Goal: Contribute content: Add original content to the website for others to see

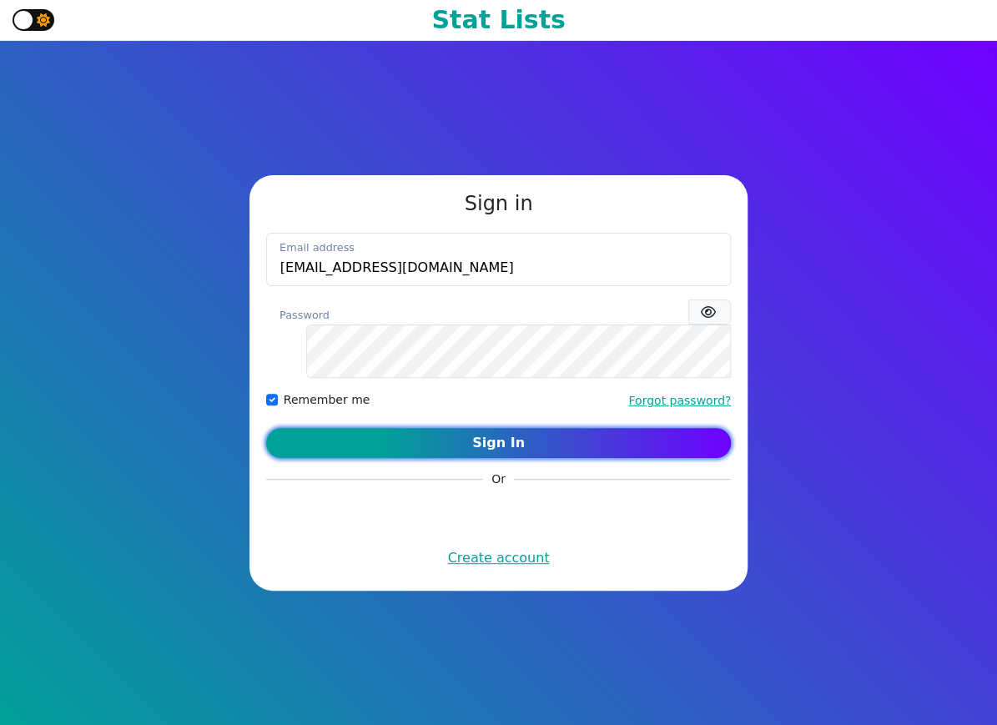
click at [504, 431] on button "Sign In" at bounding box center [499, 443] width 466 height 30
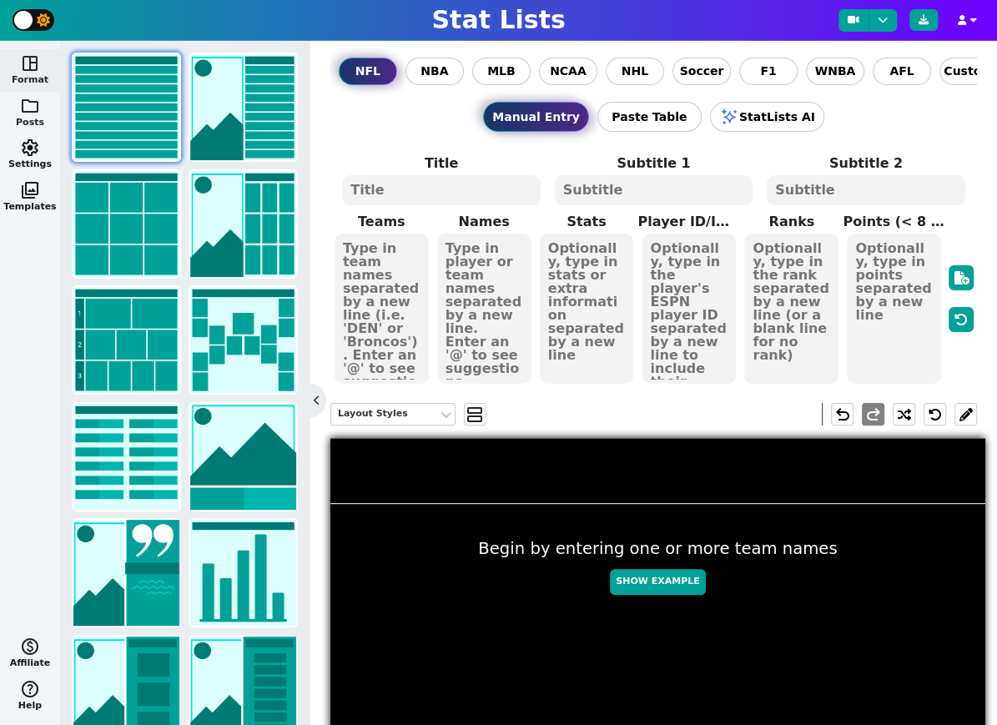
click at [23, 108] on span "folder" at bounding box center [30, 106] width 20 height 20
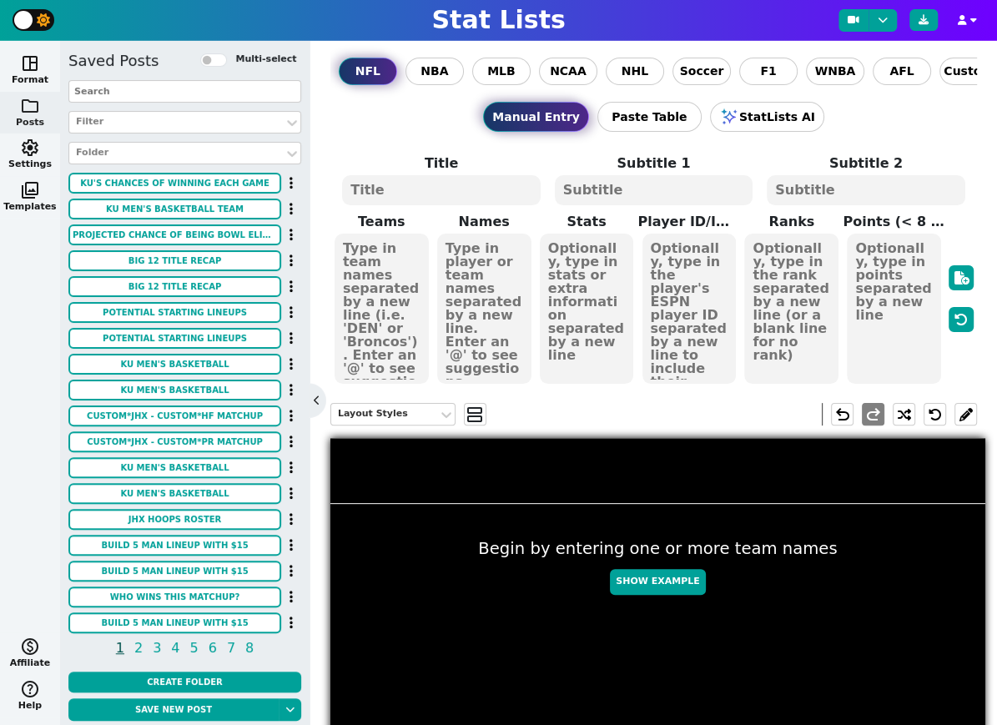
click at [145, 91] on input "text" at bounding box center [184, 91] width 233 height 23
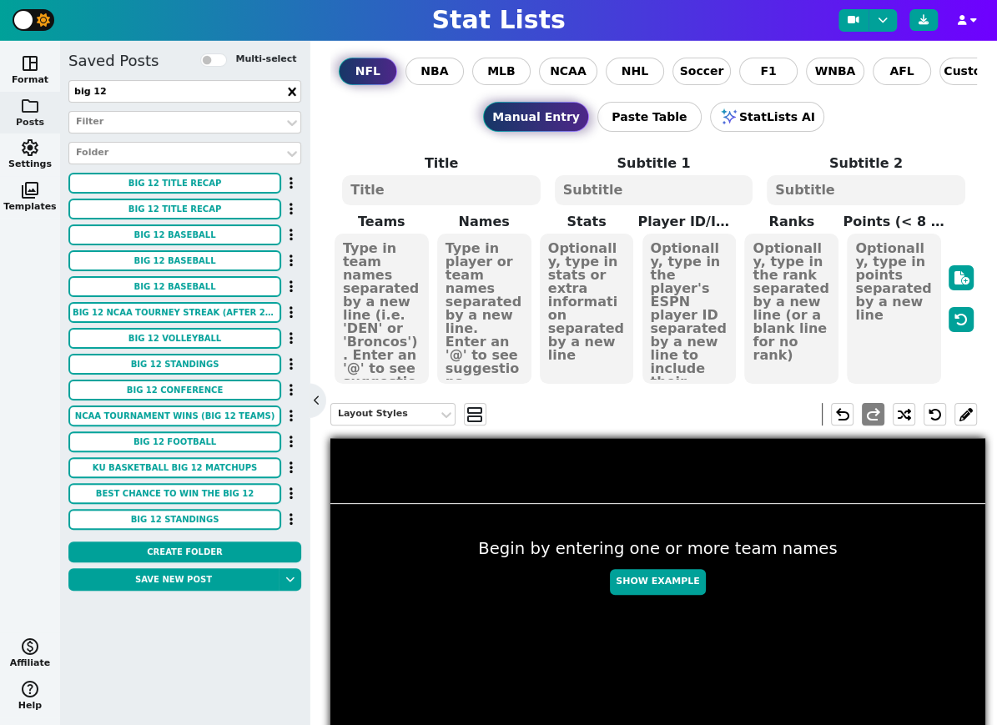
click at [131, 95] on input "big 12" at bounding box center [184, 91] width 233 height 23
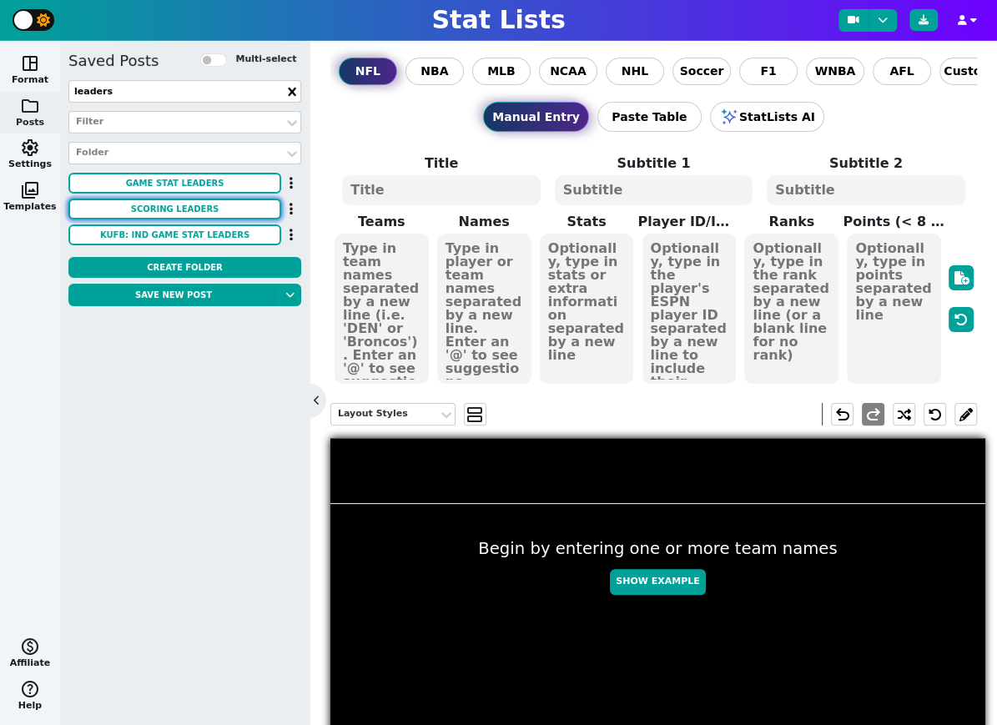
type input "leaders"
click at [185, 207] on button "SCORING LEADERS" at bounding box center [174, 209] width 213 height 21
type textarea "SCORING LEADERS"
type textarea "IN MASS STREET'S GM 1 WIN"
type textarea "TBTMS TBTMS TBTMS TBTMS TBTMS"
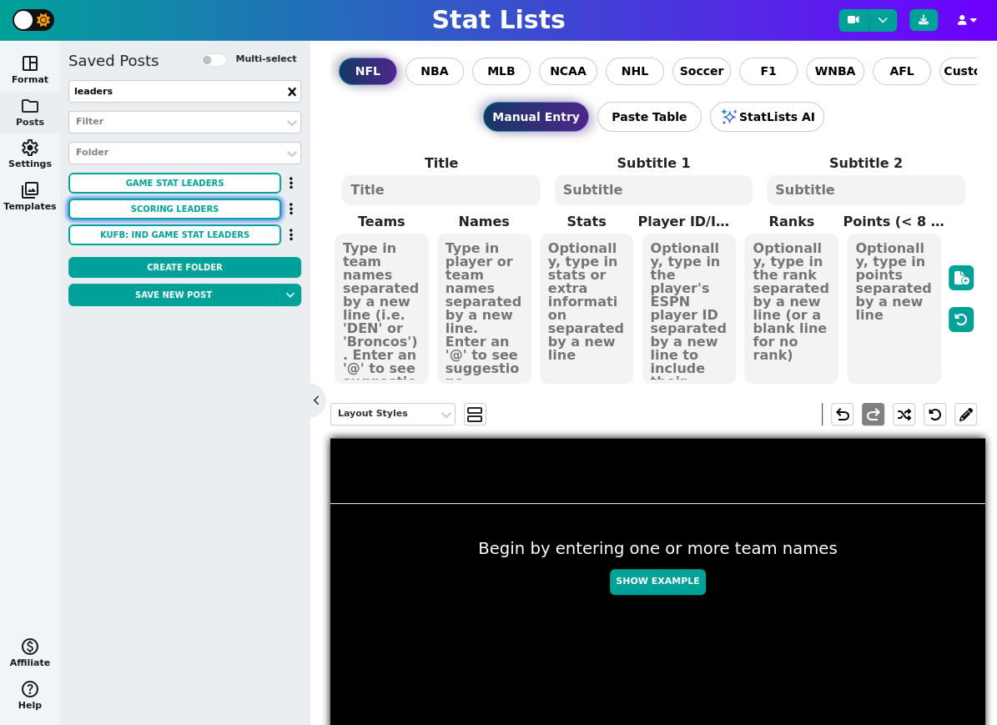
type textarea "[PERSON_NAME] [PERSON_NAME] [PERSON_NAME] [PERSON_NAME] [PERSON_NAME]"
type textarea "20 POINTS 18 POINTS 14 POINTS 8 POINTS 7 POINTS"
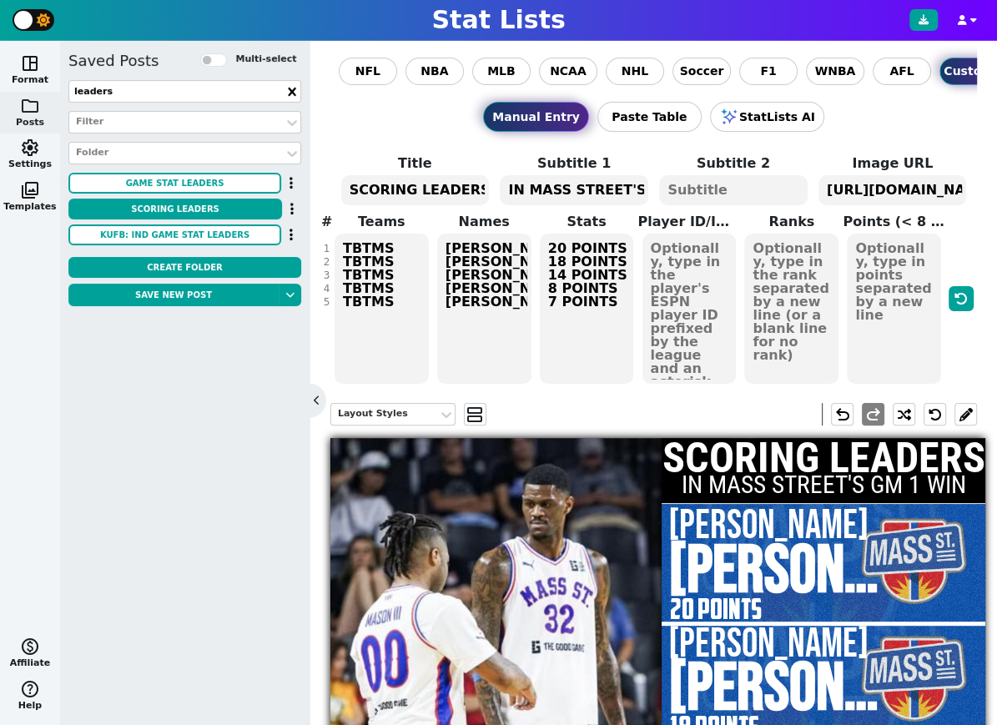
click at [293, 90] on icon at bounding box center [292, 91] width 8 height 8
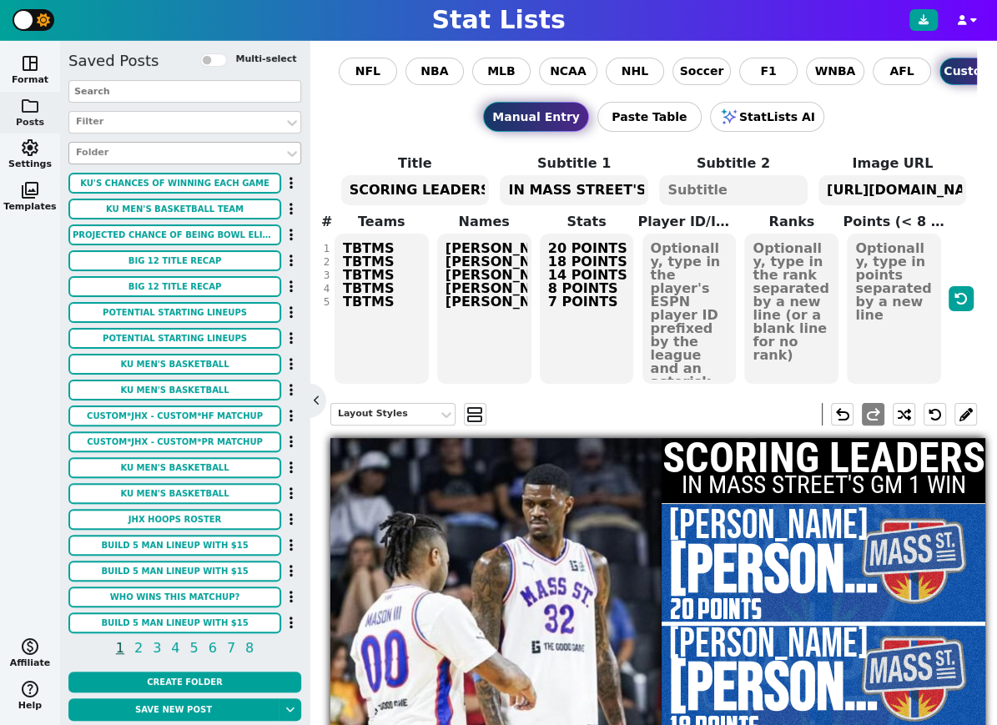
click at [120, 154] on div at bounding box center [176, 153] width 204 height 18
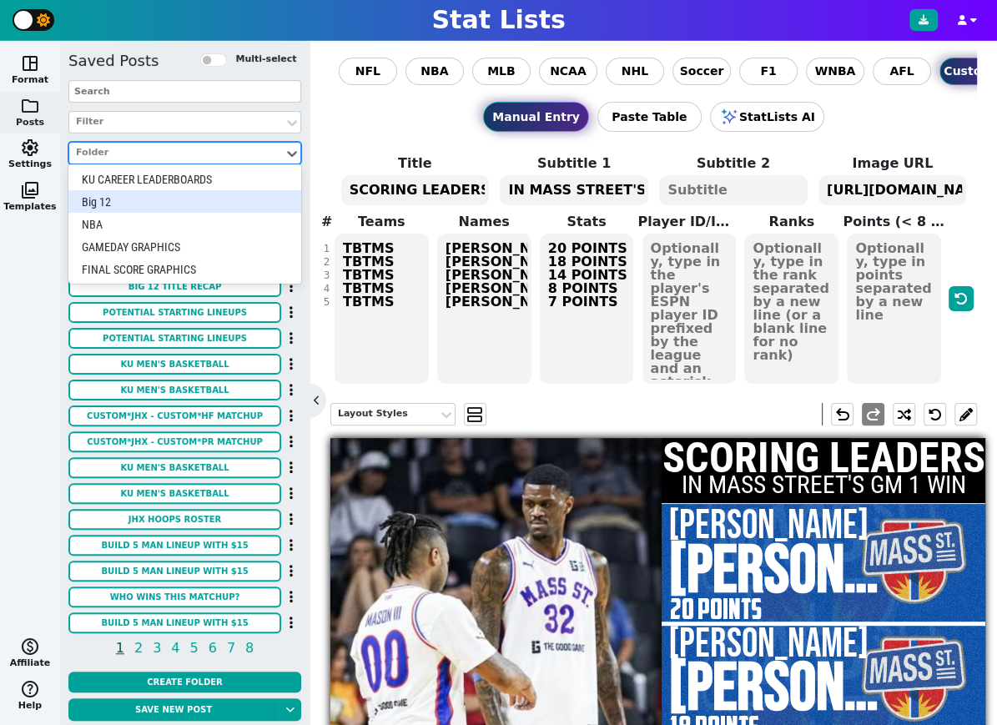
click at [123, 197] on div "Big 12" at bounding box center [184, 201] width 233 height 23
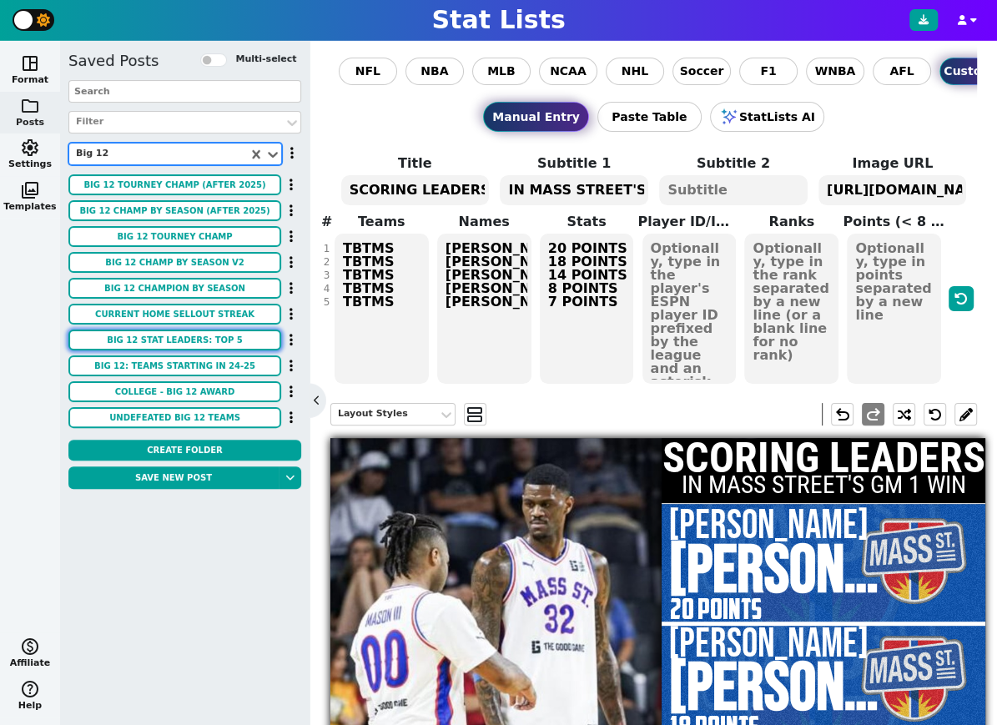
click at [198, 336] on button "BIG 12 STAT LEADERS: TOP 5" at bounding box center [174, 340] width 213 height 21
type textarea "BIG 12 STAT LEADERS"
type textarea "ASSISTS PER GAME (AS OF [DATE])"
type textarea "KU BAY ISU HOU KSU"
type textarea "[PERSON_NAME] RAYJ [PERSON_NAME] [PERSON_NAME] [PERSON_NAME] [PERSON_NAME]"
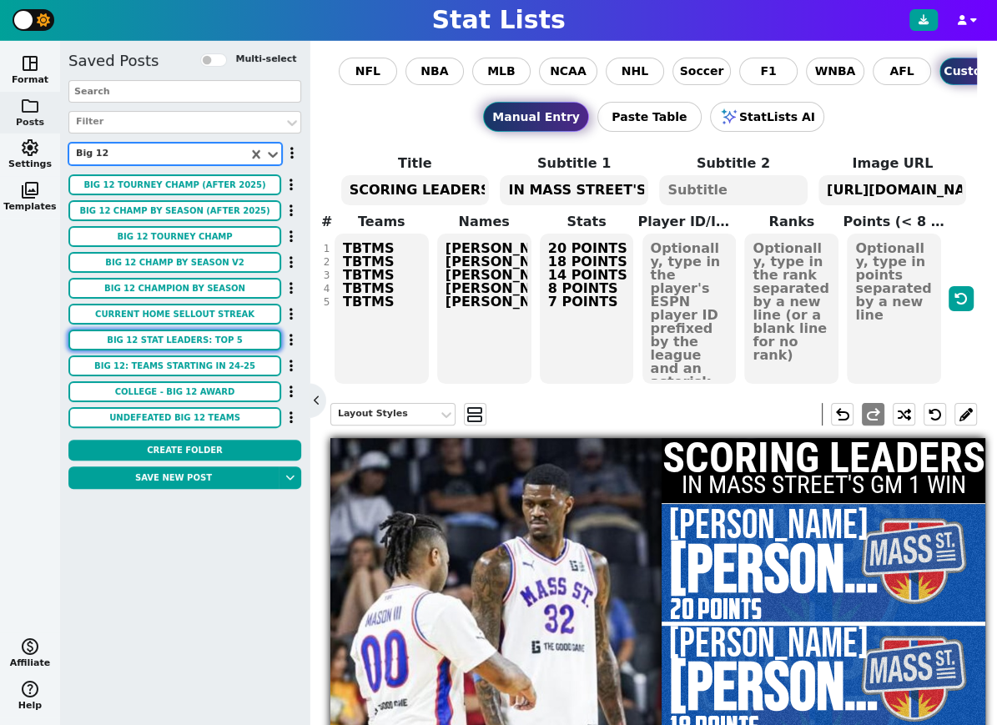
type textarea "7.2 APG 6.6 APG 6.3 APG 6.2 APG 5.4 APG"
type textarea "[URL][DOMAIN_NAME][DOMAIN_NAME]"
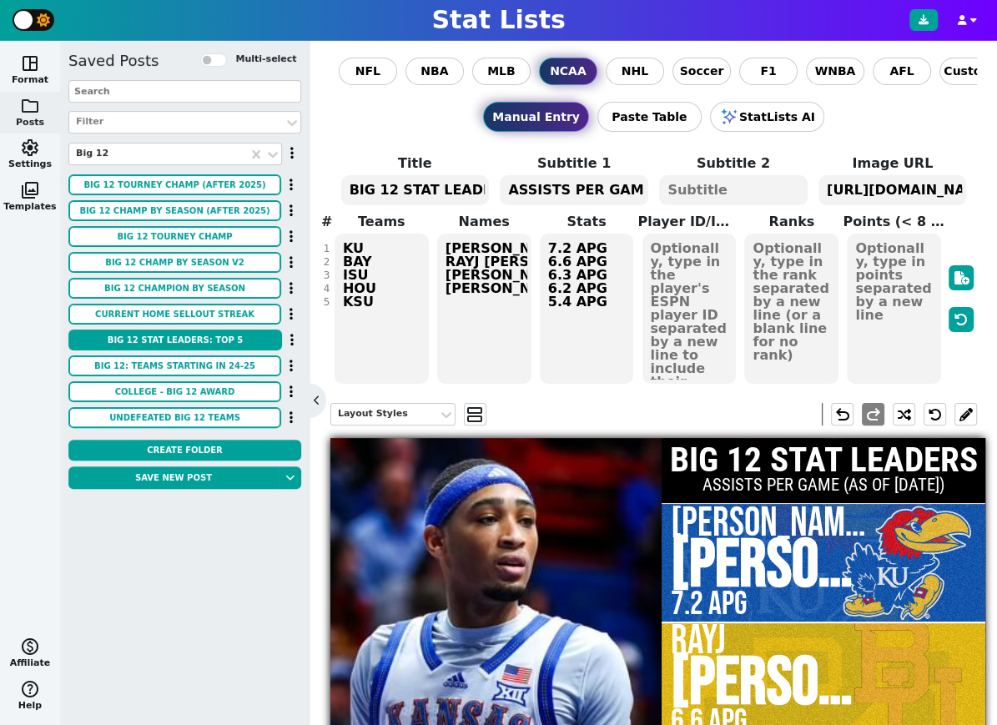
click at [376, 275] on textarea "KU BAY ISU HOU KSU" at bounding box center [382, 309] width 94 height 150
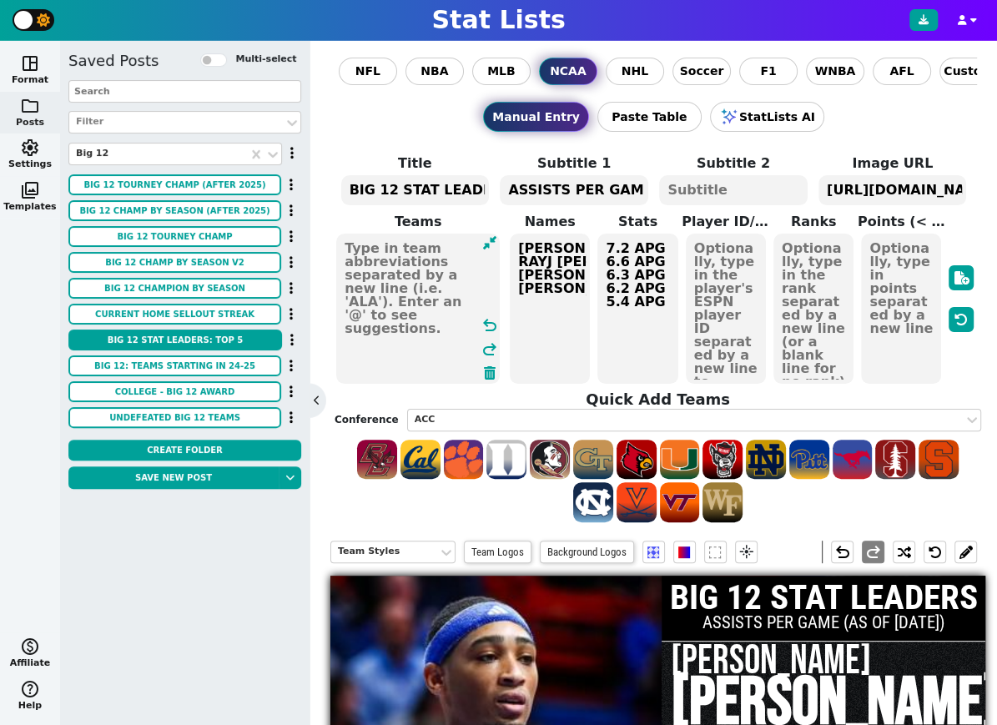
click at [532, 272] on textarea "[PERSON_NAME] RAYJ [PERSON_NAME] [PERSON_NAME] [PERSON_NAME] [PERSON_NAME]" at bounding box center [550, 309] width 80 height 150
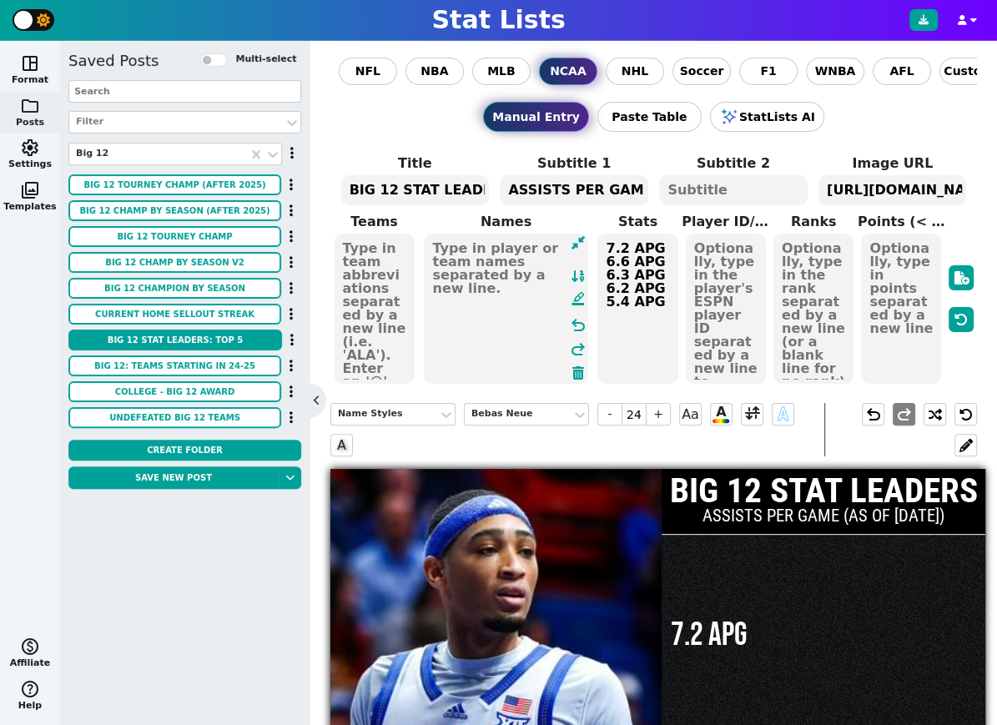
click at [635, 265] on textarea "7.2 APG 6.6 APG 6.3 APG 6.2 APG 5.4 APG" at bounding box center [637, 309] width 80 height 150
type input "23"
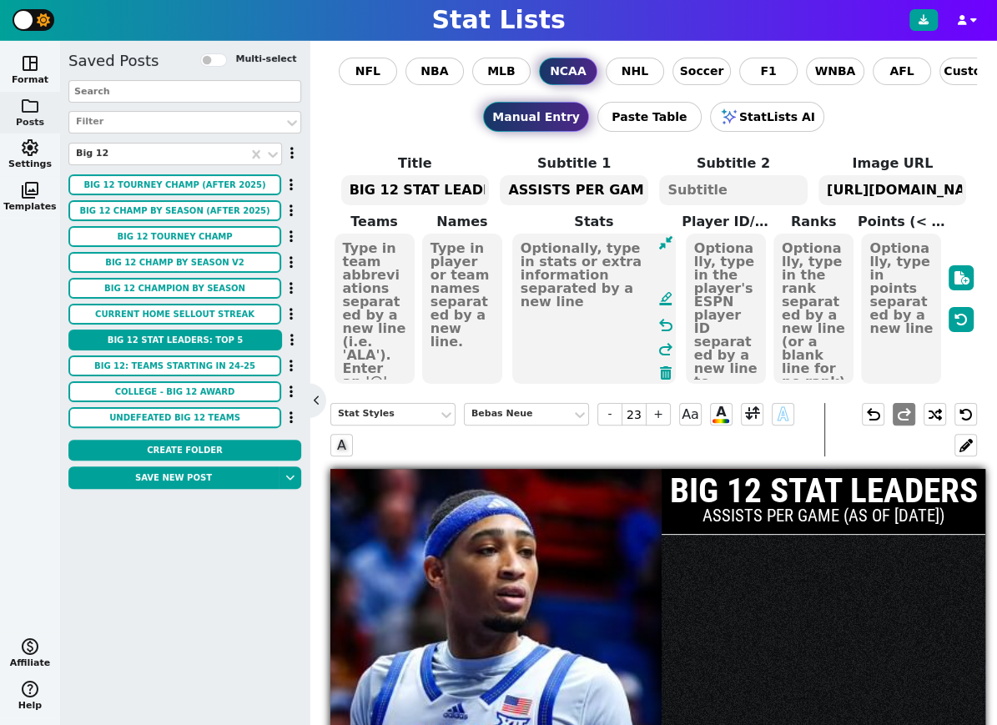
click at [362, 307] on textarea at bounding box center [375, 309] width 80 height 150
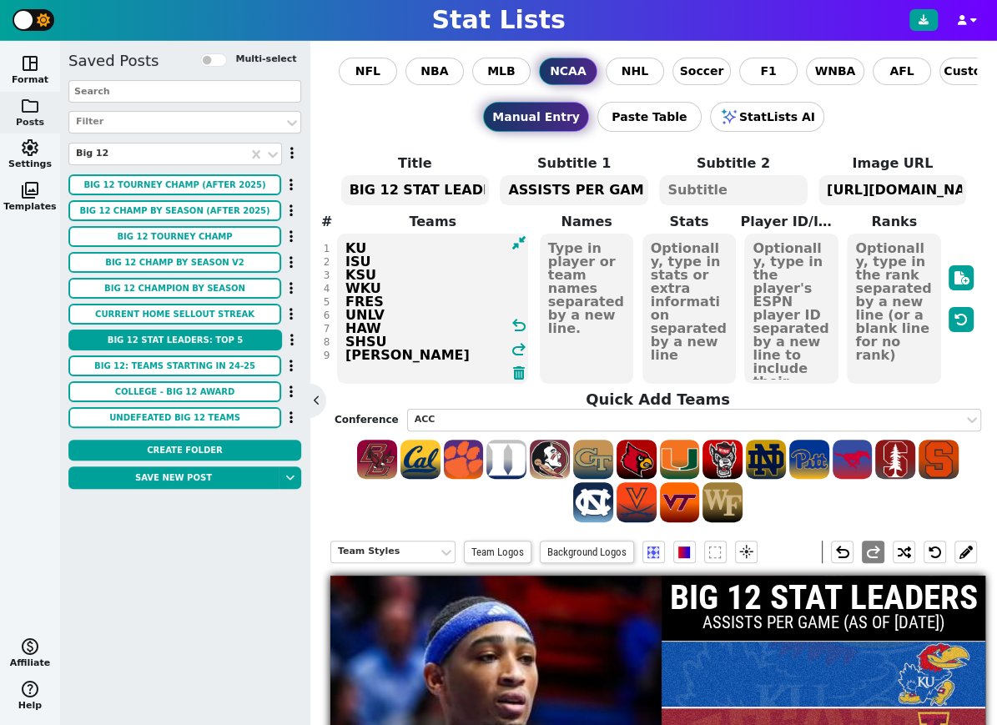
type textarea "KU ISU KSU WKU FRES UNLV HAW SHSU [PERSON_NAME]"
click at [583, 292] on textarea at bounding box center [587, 309] width 94 height 150
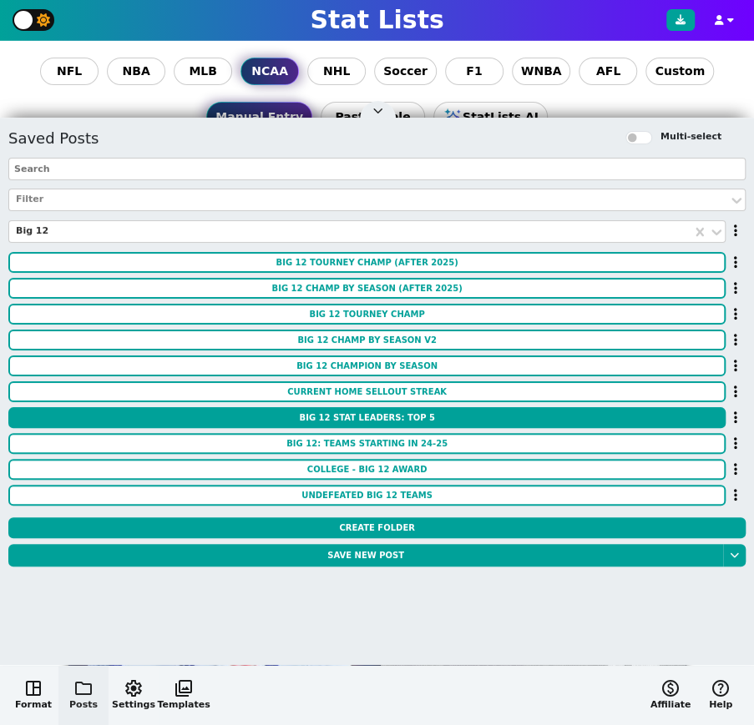
click at [735, 95] on div "Manual Entry Paste Table StatLists AI" at bounding box center [376, 116] width 723 height 63
click at [85, 684] on span "folder" at bounding box center [83, 688] width 20 height 20
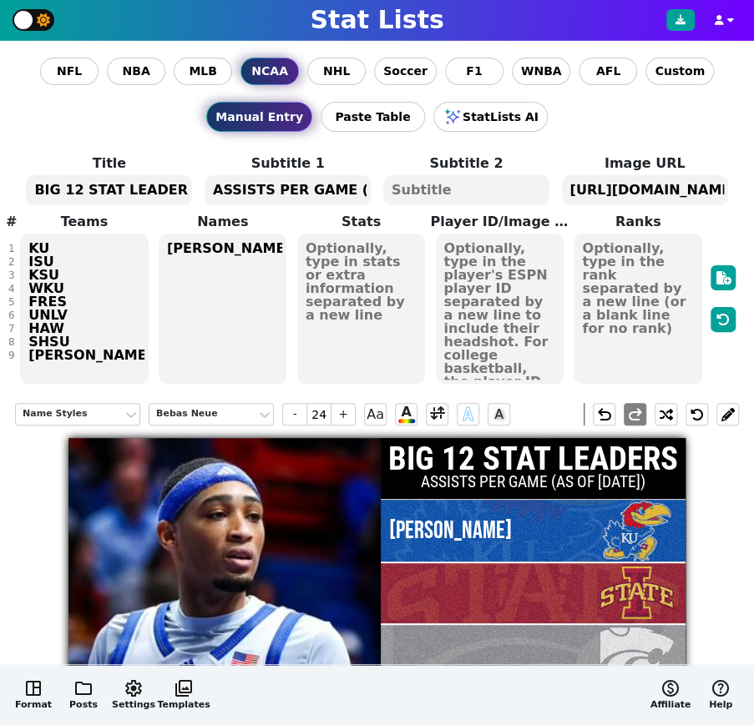
click at [232, 302] on textarea "[PERSON_NAME]" at bounding box center [223, 309] width 128 height 150
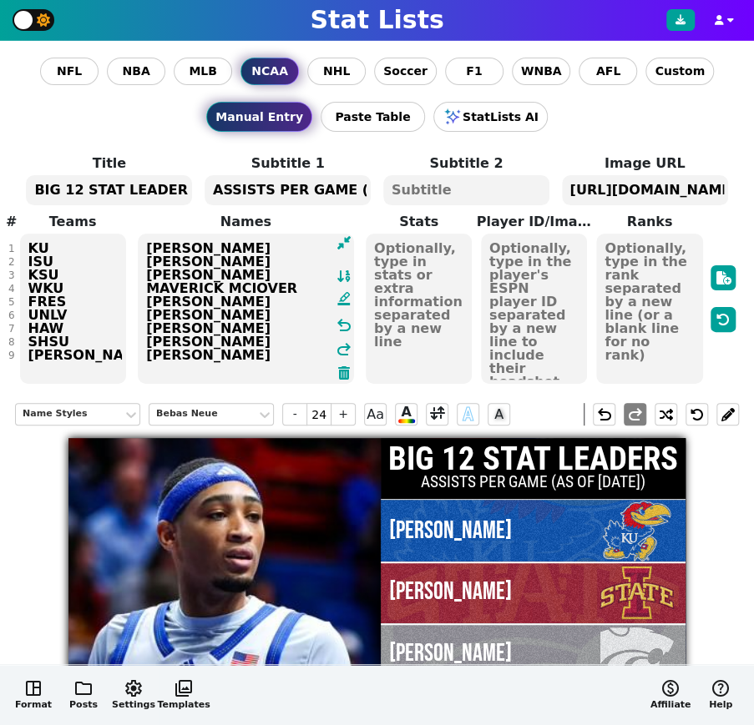
type textarea "[PERSON_NAME] [PERSON_NAME] [PERSON_NAME] MAVERICK MCIOVER [PERSON_NAME] [PERSO…"
click at [639, 190] on textarea "[URL][DOMAIN_NAME][DOMAIN_NAME]" at bounding box center [645, 190] width 166 height 30
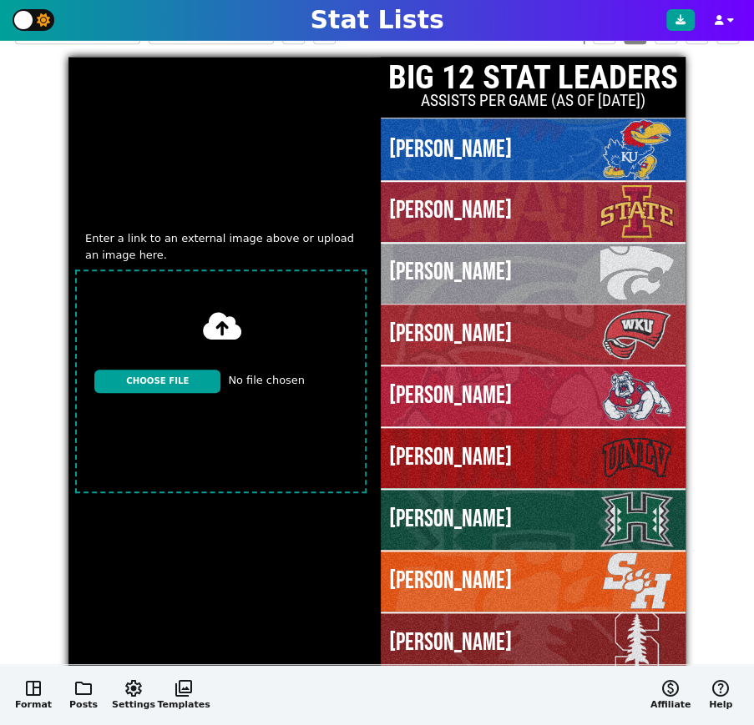
scroll to position [401, 0]
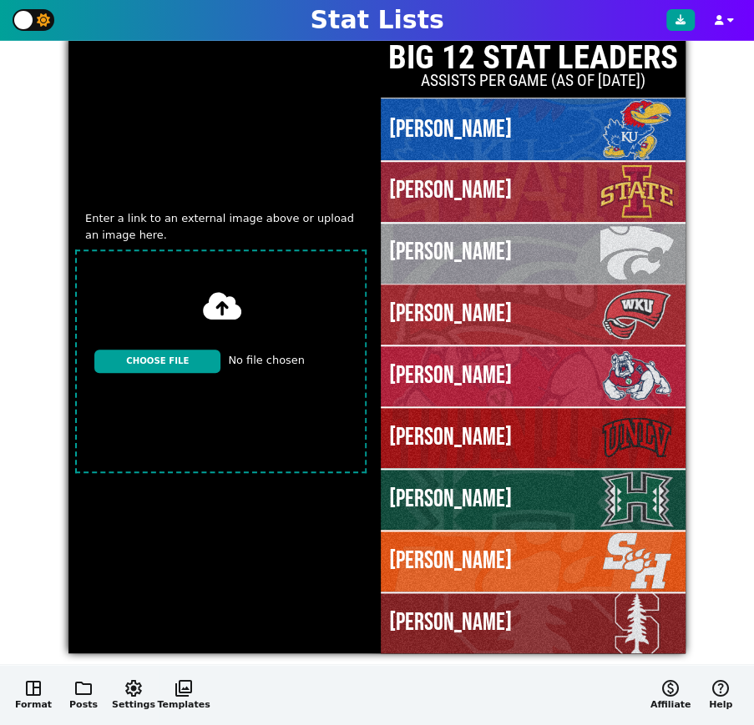
click at [174, 361] on input "file" at bounding box center [220, 361] width 305 height 236
type input "C:\fakepath\IMG_2128.jpg"
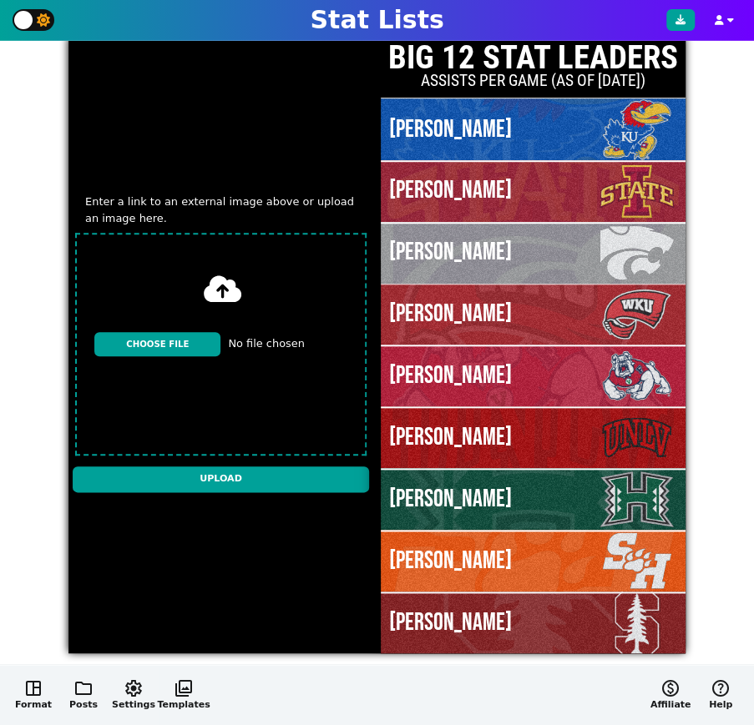
scroll to position [384, 0]
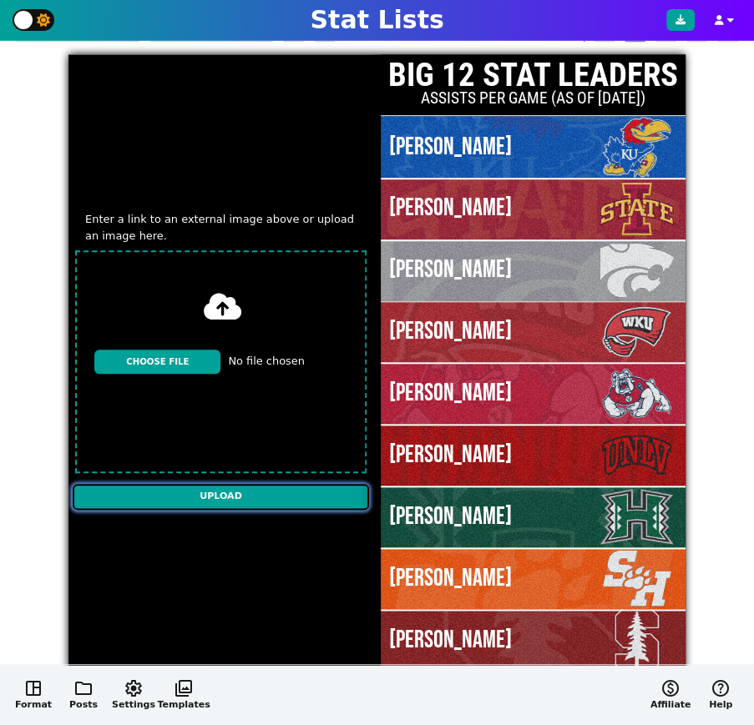
click at [233, 496] on input "Upload" at bounding box center [221, 497] width 296 height 26
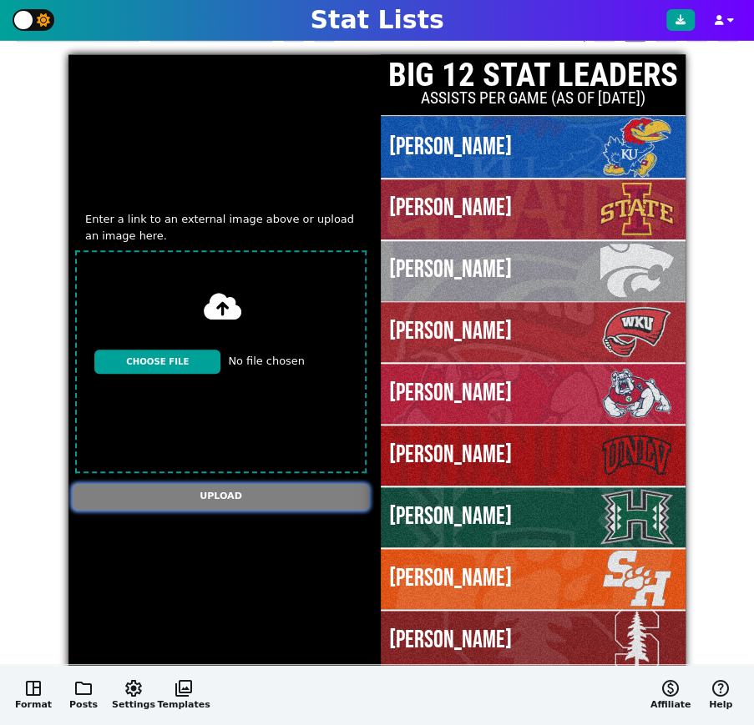
type textarea "[URL][DOMAIN_NAME][DOMAIN_NAME]"
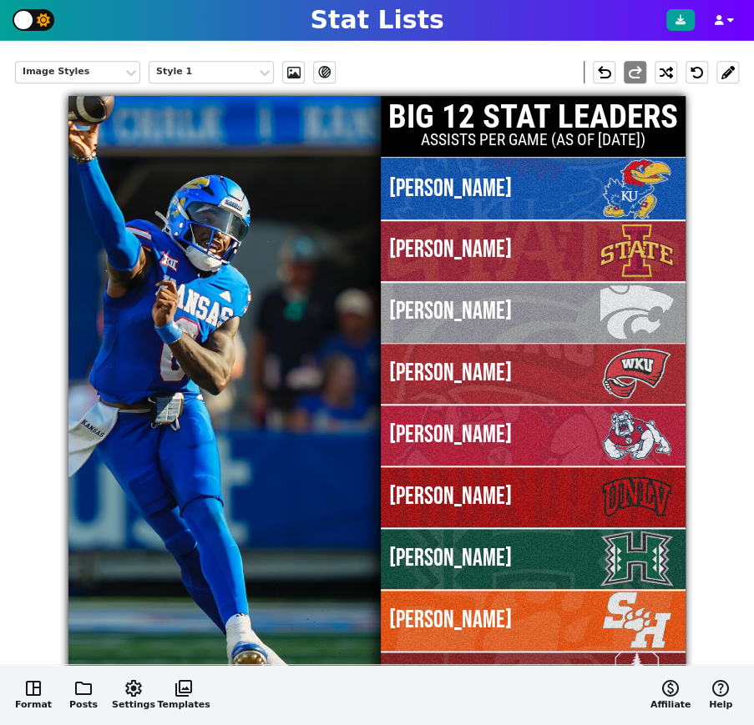
scroll to position [339, 0]
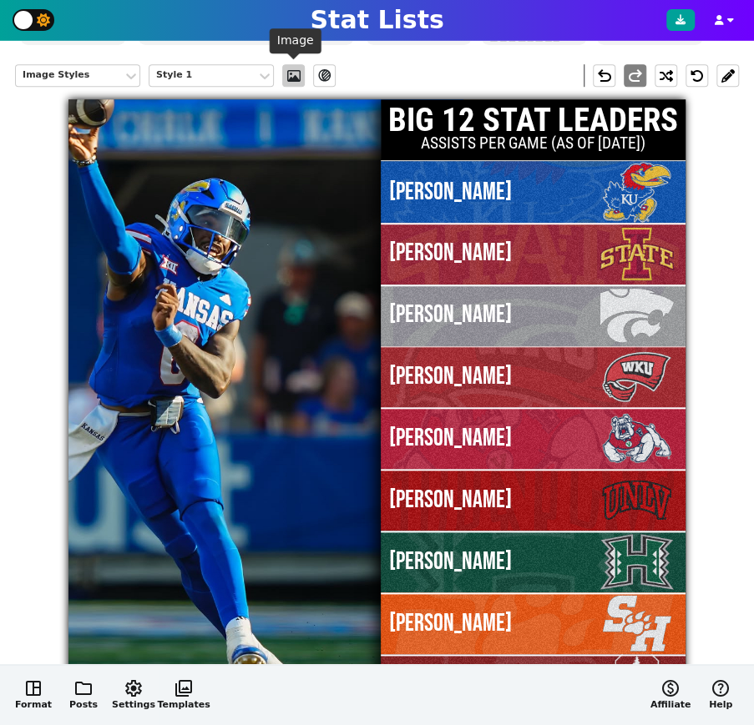
click at [298, 77] on span at bounding box center [293, 75] width 17 height 13
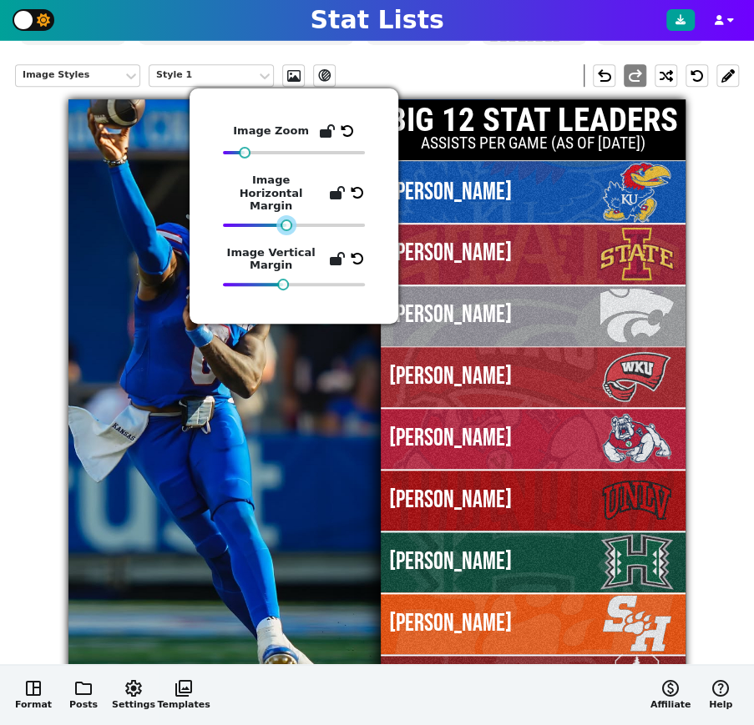
drag, startPoint x: 272, startPoint y: 214, endPoint x: 290, endPoint y: 214, distance: 17.5
click at [290, 219] on div at bounding box center [286, 225] width 12 height 12
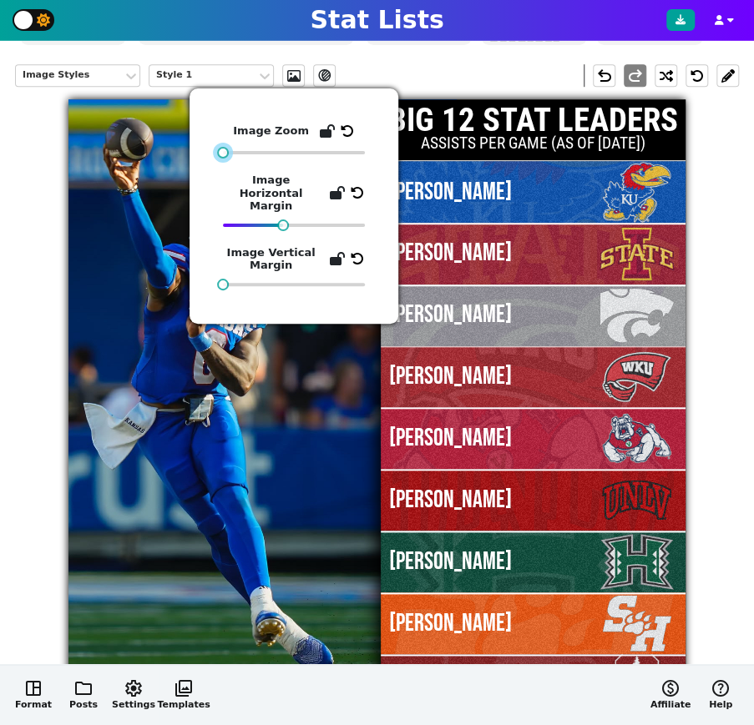
drag, startPoint x: 242, startPoint y: 153, endPoint x: 219, endPoint y: 155, distance: 22.7
click at [219, 155] on div at bounding box center [223, 153] width 12 height 12
drag, startPoint x: 222, startPoint y: 268, endPoint x: 291, endPoint y: 265, distance: 69.3
click at [291, 265] on span "Image Vertical Margin" at bounding box center [294, 268] width 142 height 44
click at [134, 306] on img at bounding box center [207, 401] width 498 height 617
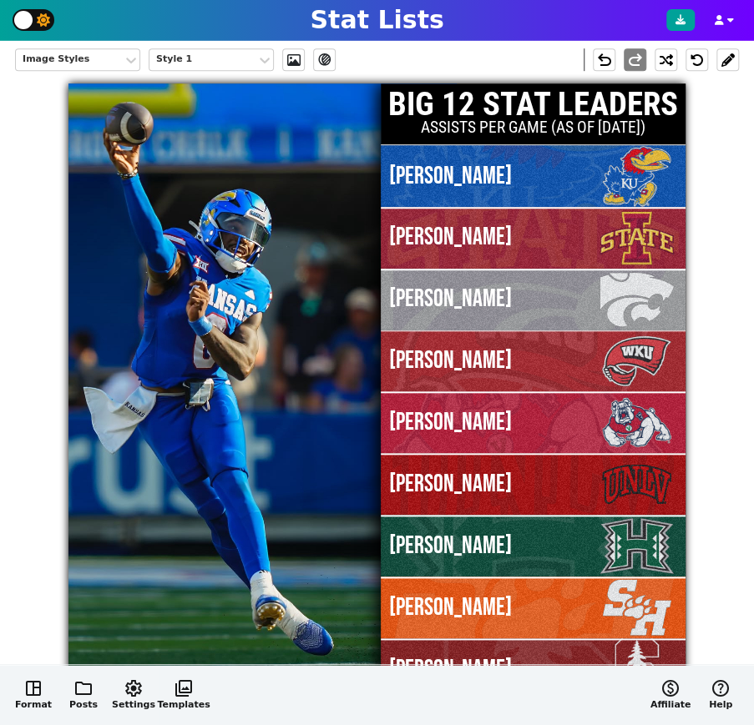
scroll to position [350, 0]
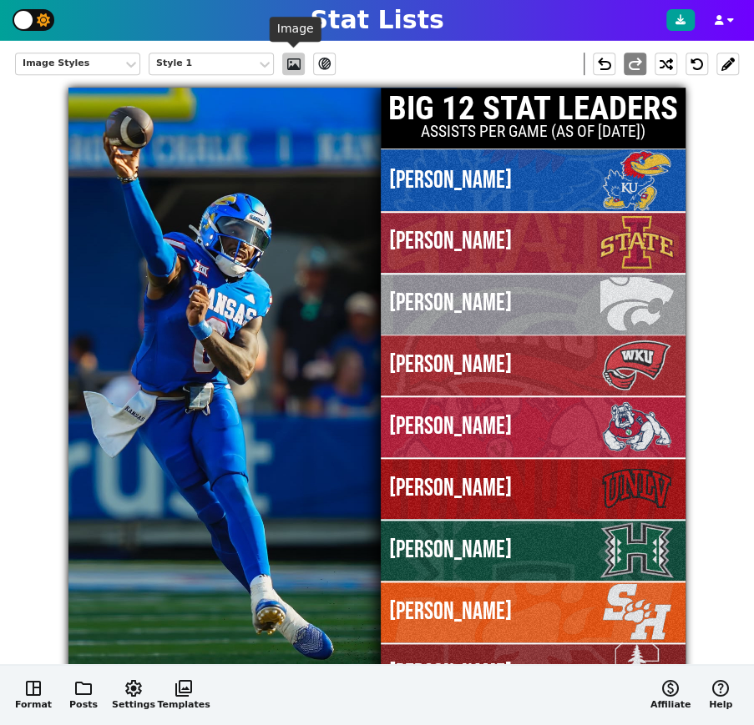
click at [294, 64] on span at bounding box center [293, 64] width 17 height 13
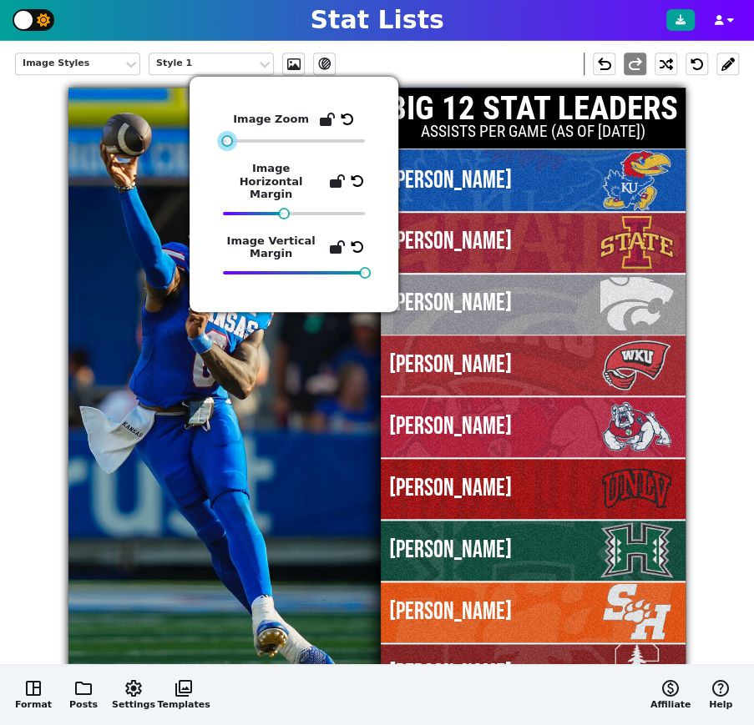
click at [229, 143] on div at bounding box center [227, 141] width 12 height 12
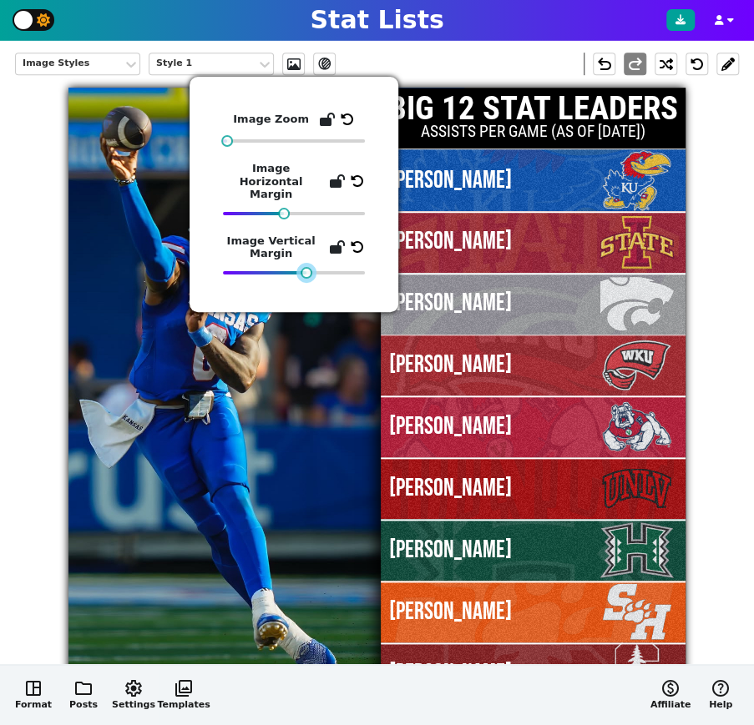
drag, startPoint x: 365, startPoint y: 258, endPoint x: 310, endPoint y: 261, distance: 56.0
click at [308, 267] on div at bounding box center [306, 273] width 12 height 12
click at [151, 290] on img at bounding box center [207, 398] width 513 height 635
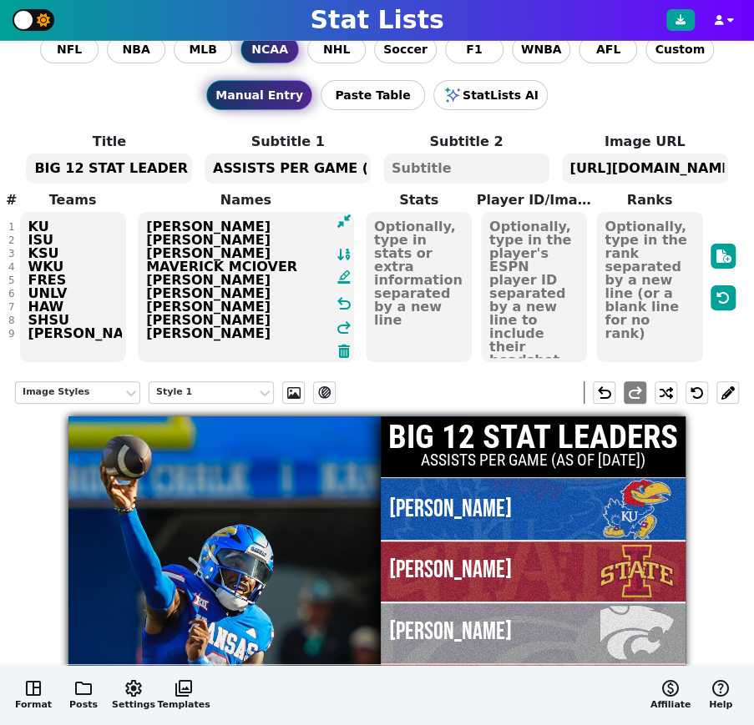
scroll to position [0, 0]
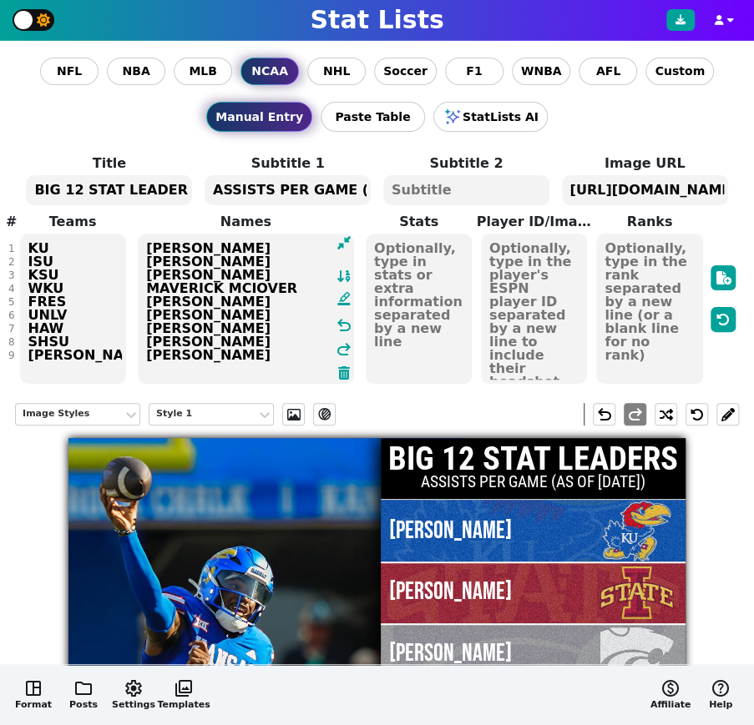
click at [102, 193] on textarea "BIG 12 STAT LEADERS" at bounding box center [109, 190] width 166 height 30
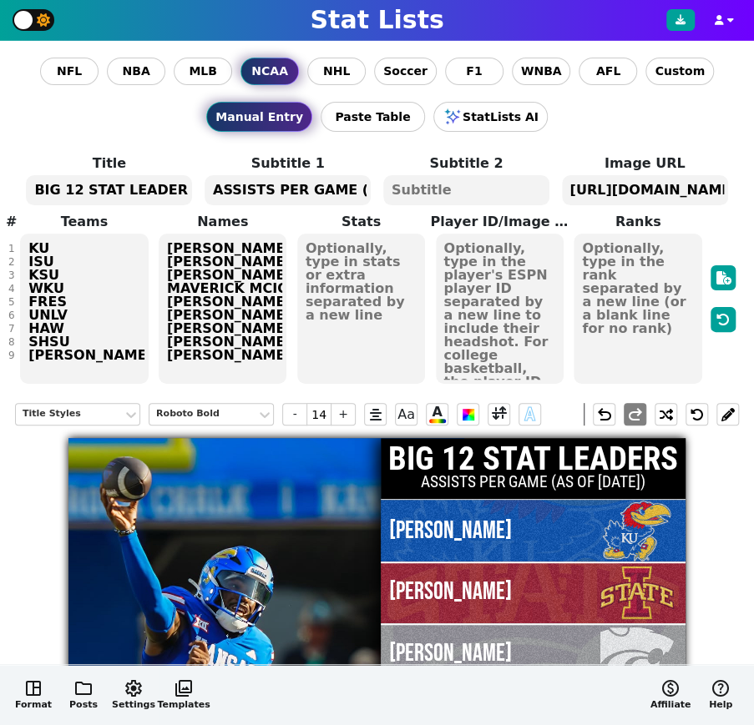
click at [102, 193] on textarea "BIG 12 STAT LEADERS" at bounding box center [109, 190] width 166 height 30
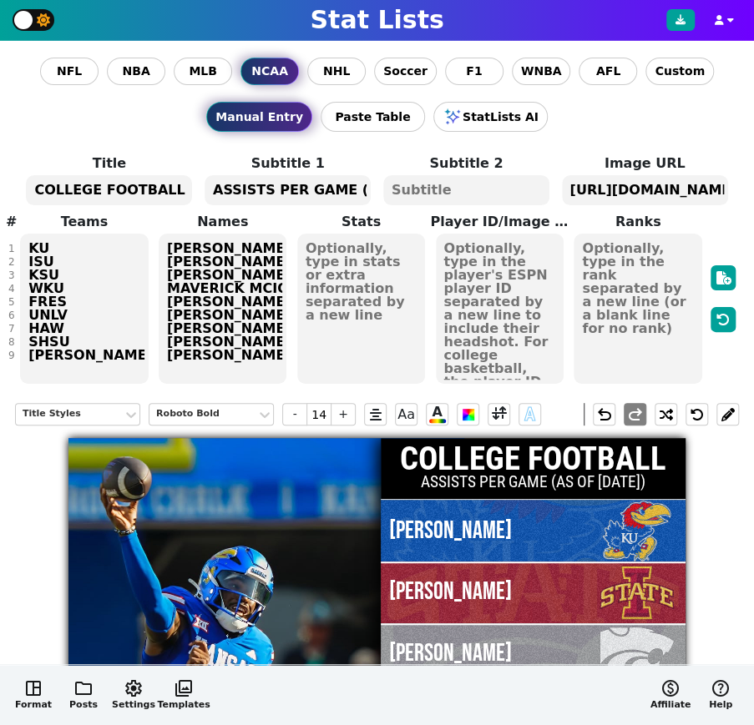
scroll to position [177, 0]
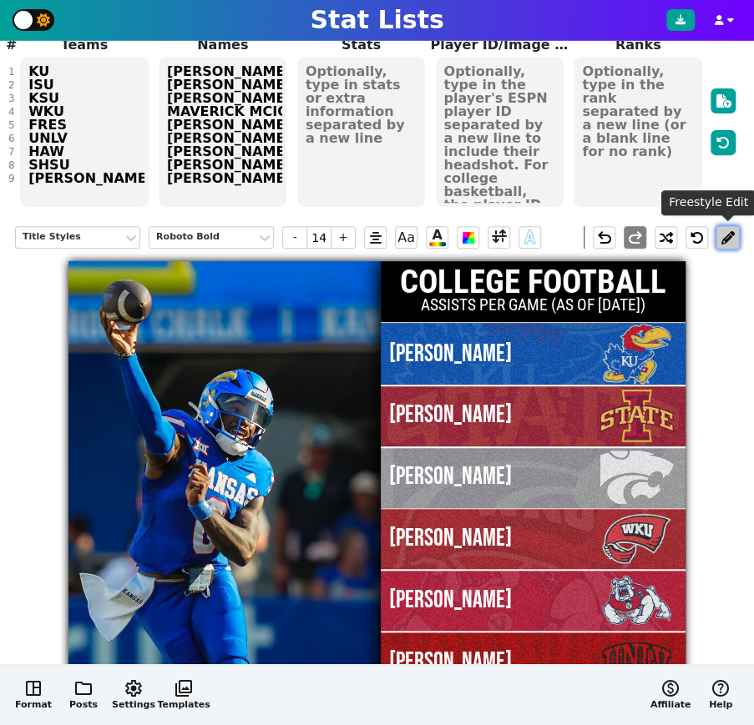
type textarea "COLLEGE FOOTBALL"
click at [726, 240] on button at bounding box center [727, 237] width 23 height 23
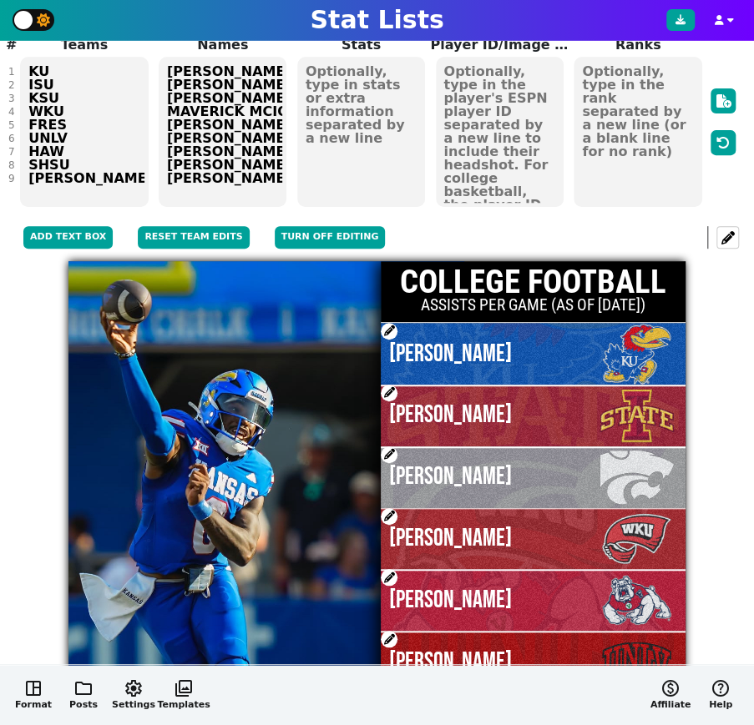
click at [392, 442] on div at bounding box center [533, 416] width 305 height 62
click at [385, 453] on span at bounding box center [389, 454] width 17 height 17
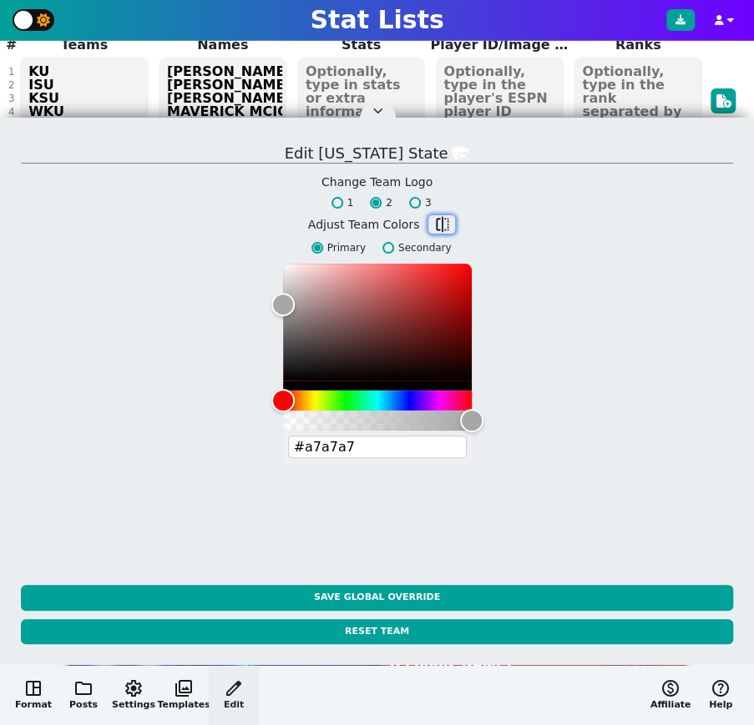
click at [440, 221] on span "flip" at bounding box center [441, 224] width 17 height 17
type input "#512888"
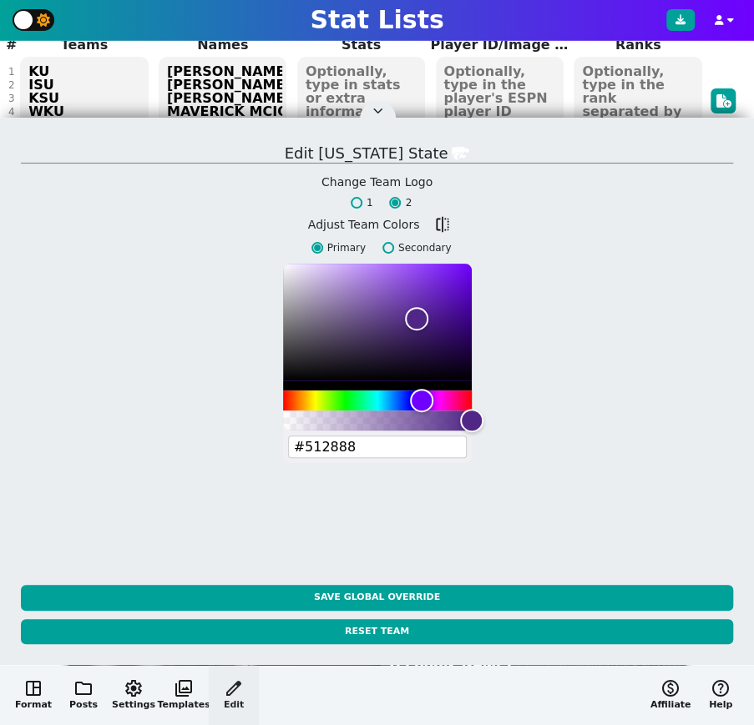
click at [381, 109] on button at bounding box center [377, 110] width 17 height 17
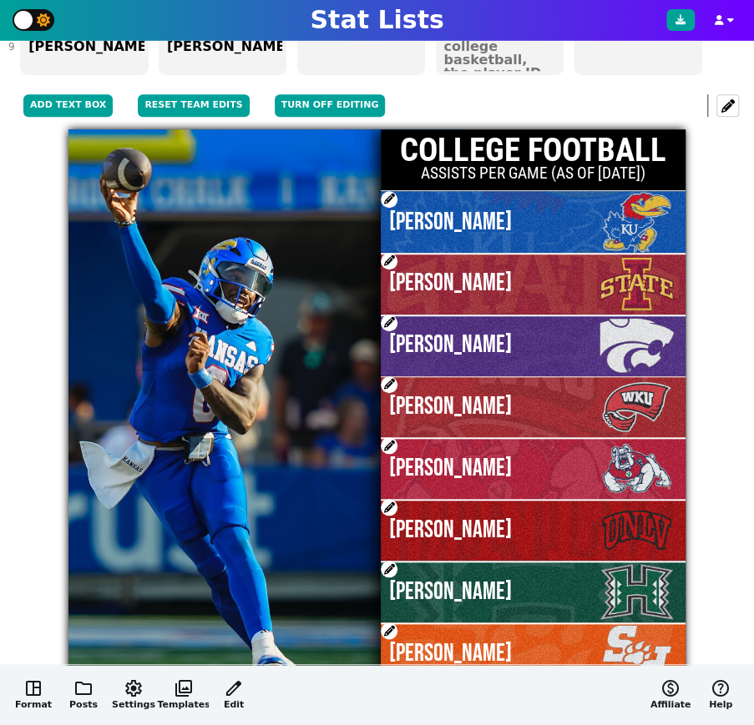
scroll to position [320, 0]
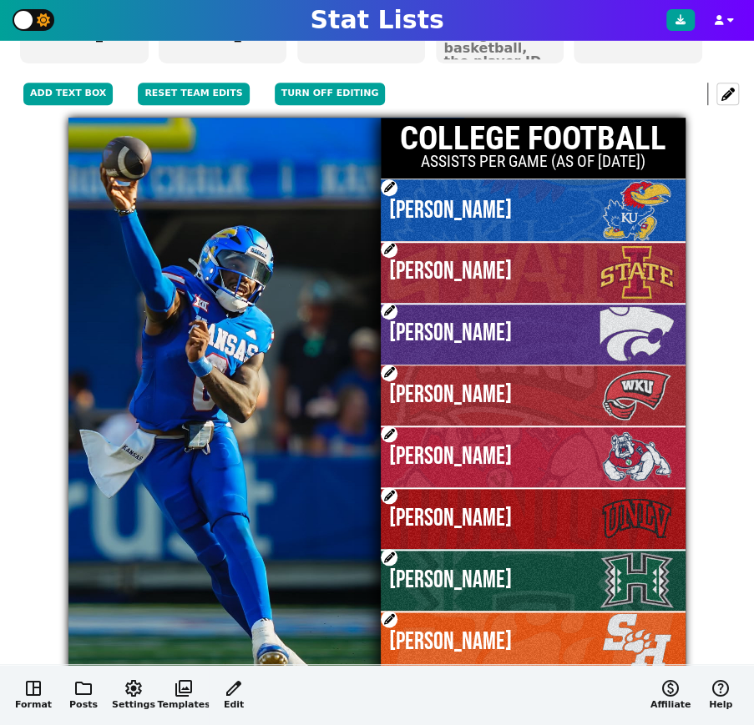
click at [392, 492] on span at bounding box center [389, 495] width 17 height 17
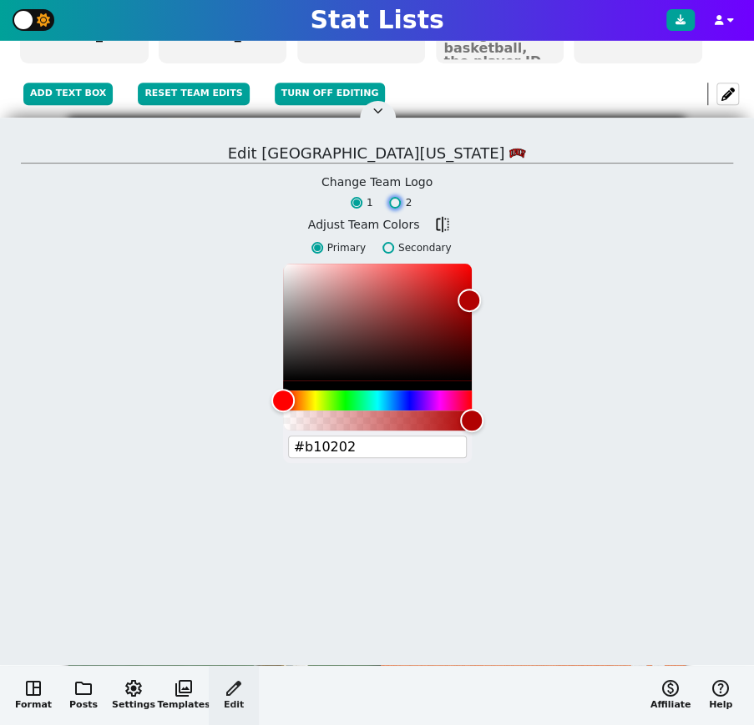
click at [395, 206] on input "2" at bounding box center [395, 203] width 12 height 12
radio input "true"
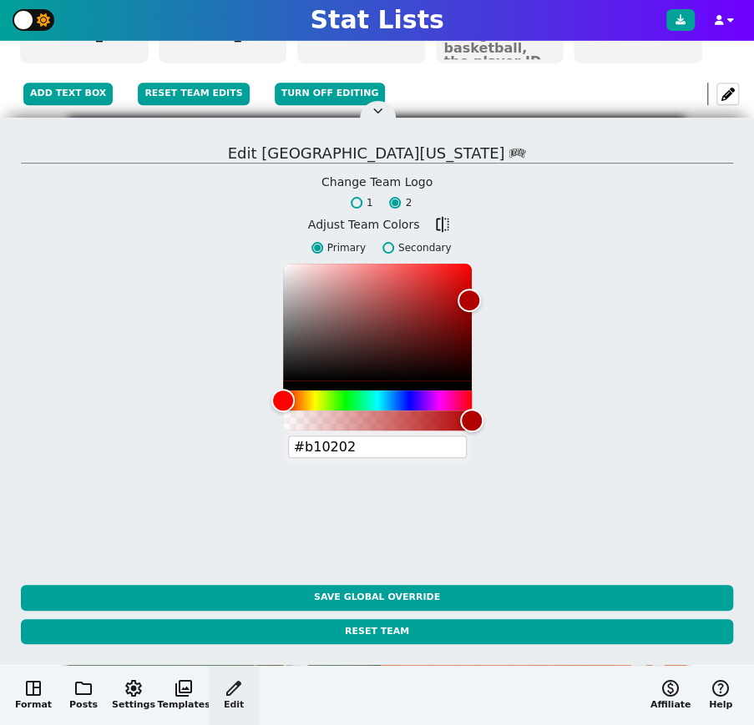
click at [378, 112] on button at bounding box center [377, 110] width 17 height 17
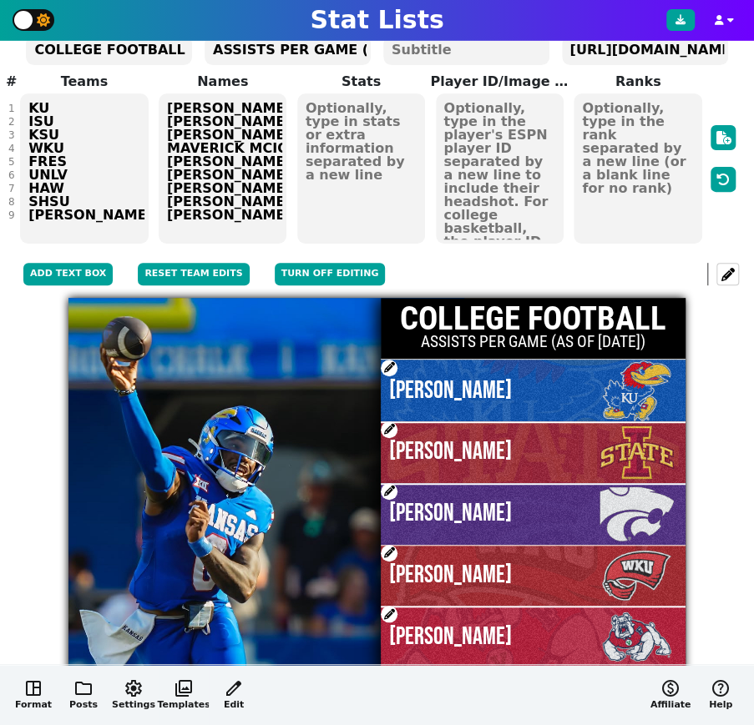
scroll to position [108, 0]
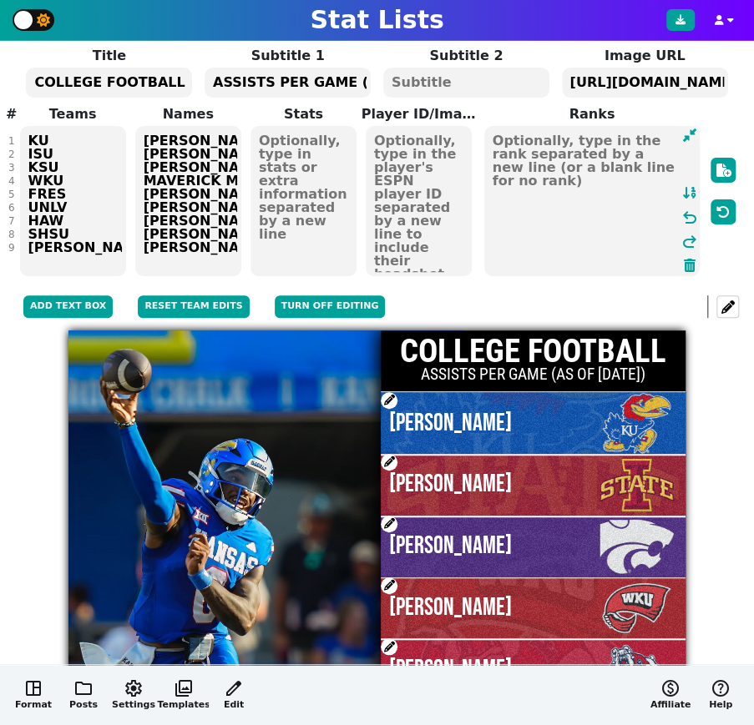
click at [640, 207] on textarea at bounding box center [591, 201] width 215 height 150
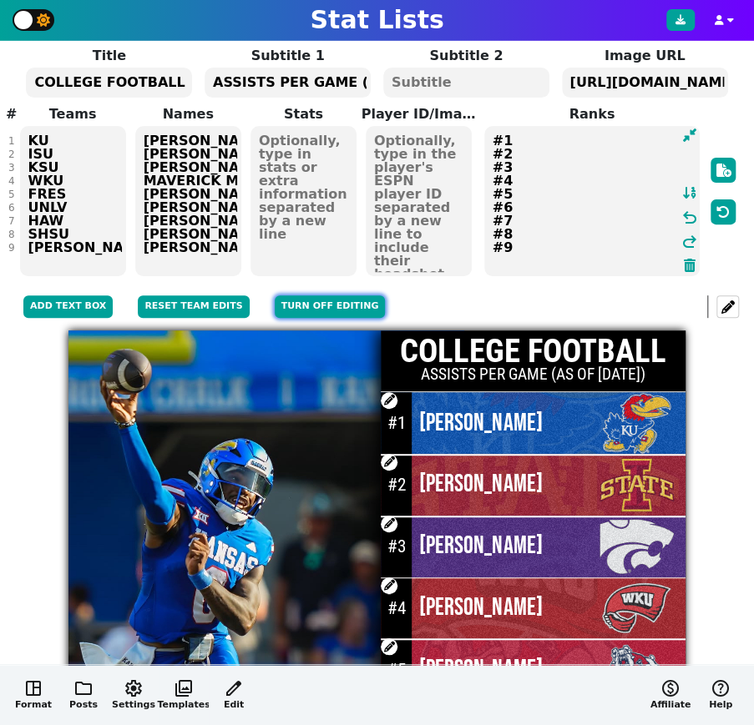
type textarea "#1 #2 #3 #4 #5 #6 #7 #8 #9"
click at [332, 303] on button "Turn off editing" at bounding box center [330, 306] width 111 height 23
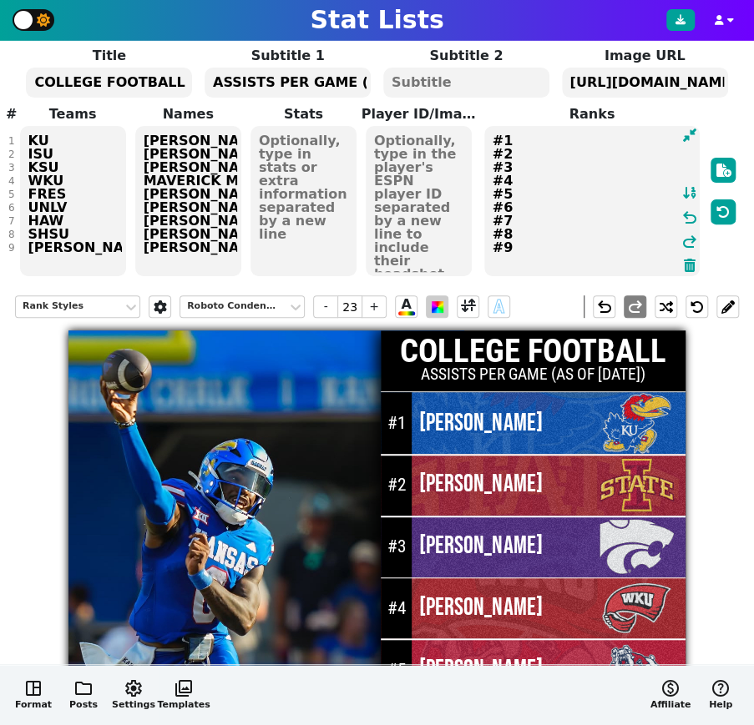
click at [439, 310] on span at bounding box center [437, 307] width 12 height 12
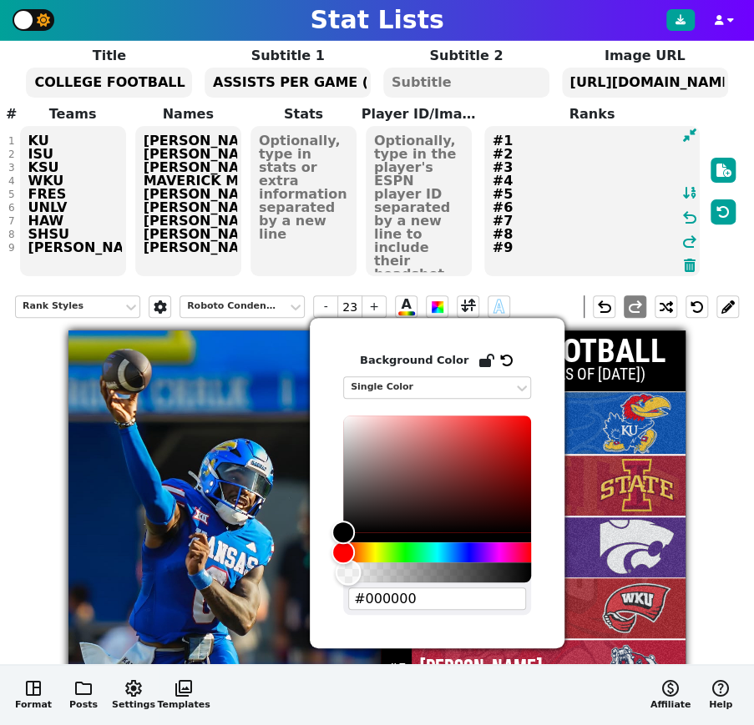
type input "#00000000"
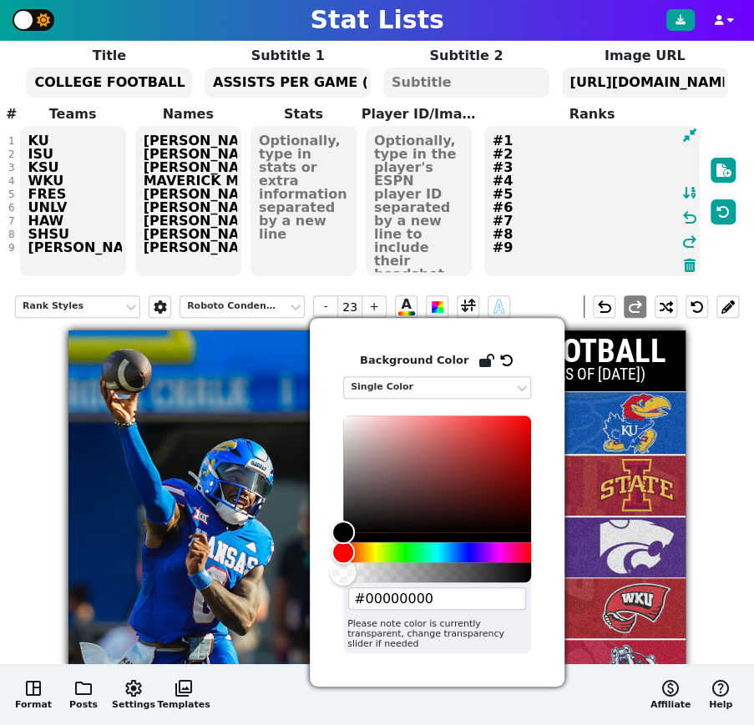
drag, startPoint x: 532, startPoint y: 575, endPoint x: 327, endPoint y: 560, distance: 205.0
click at [327, 560] on div "Background Color Single Color #00000000 Please note color is currently transpar…" at bounding box center [437, 502] width 255 height 369
click at [732, 550] on div "Rank Styles Roboto Condensed - 23 + A A undo redo COLLEGE FOOTBALL ASSISTS PER …" at bounding box center [376, 615] width 723 height 664
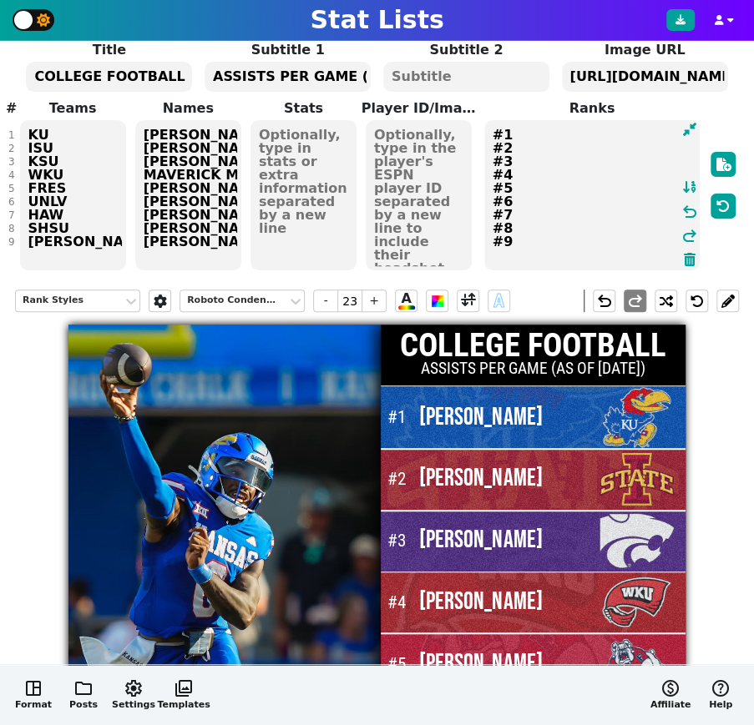
scroll to position [111, 0]
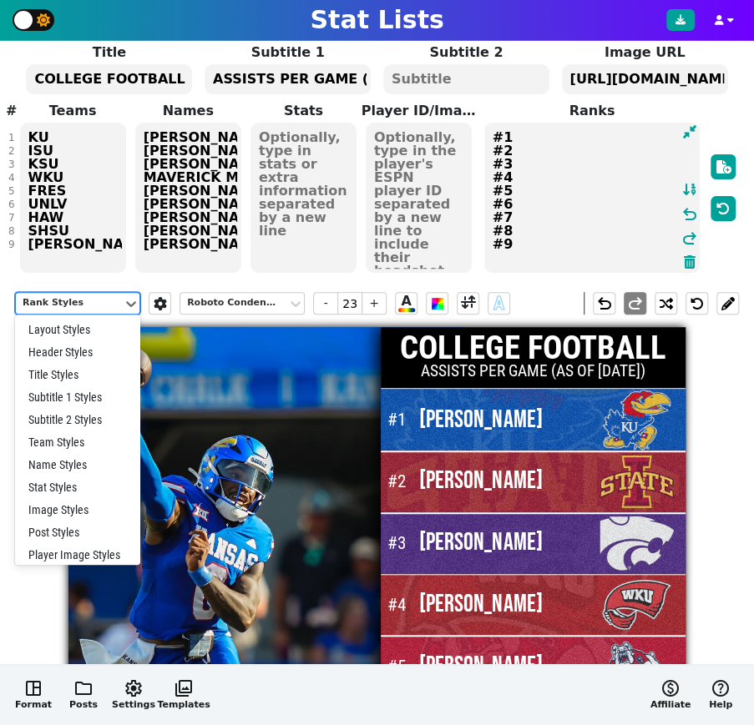
click at [90, 301] on div "Rank Styles" at bounding box center [69, 303] width 93 height 14
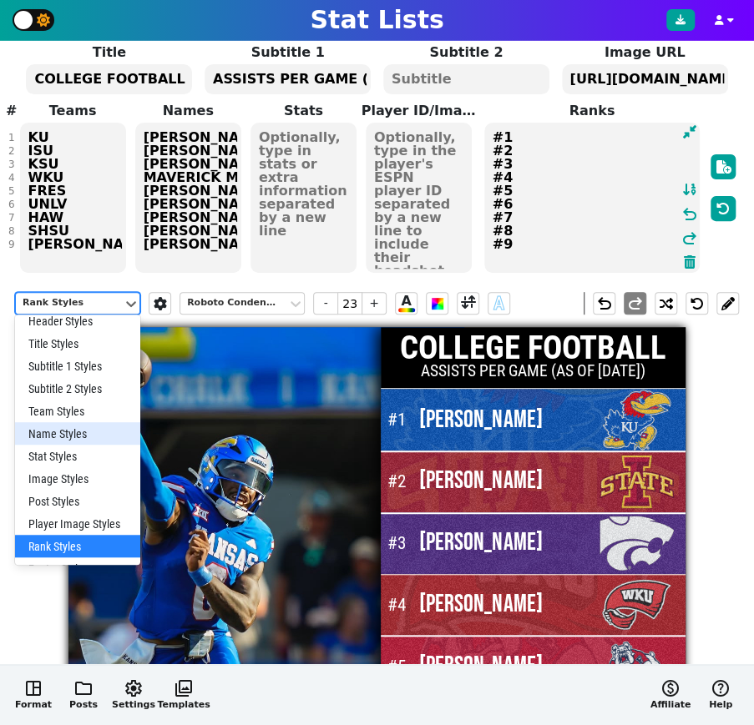
click at [63, 431] on div "Name Styles" at bounding box center [77, 433] width 125 height 23
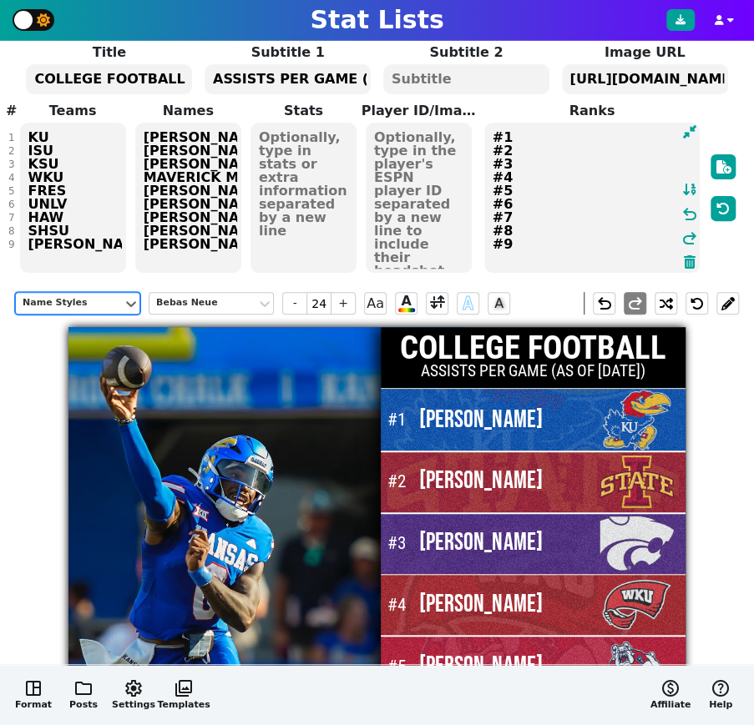
click at [66, 297] on div "Name Styles" at bounding box center [69, 303] width 93 height 14
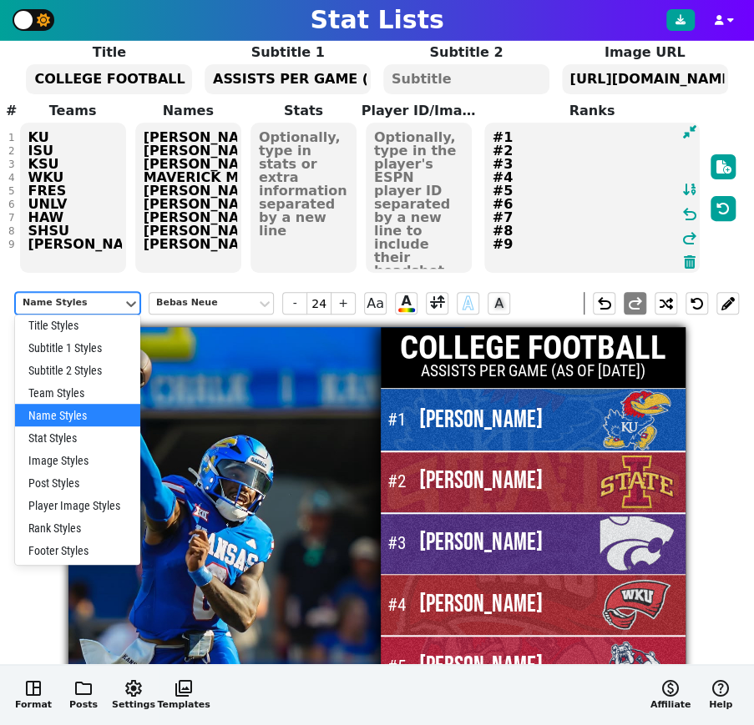
scroll to position [48, 0]
click at [65, 529] on div "Rank Styles" at bounding box center [77, 528] width 125 height 23
type input "23"
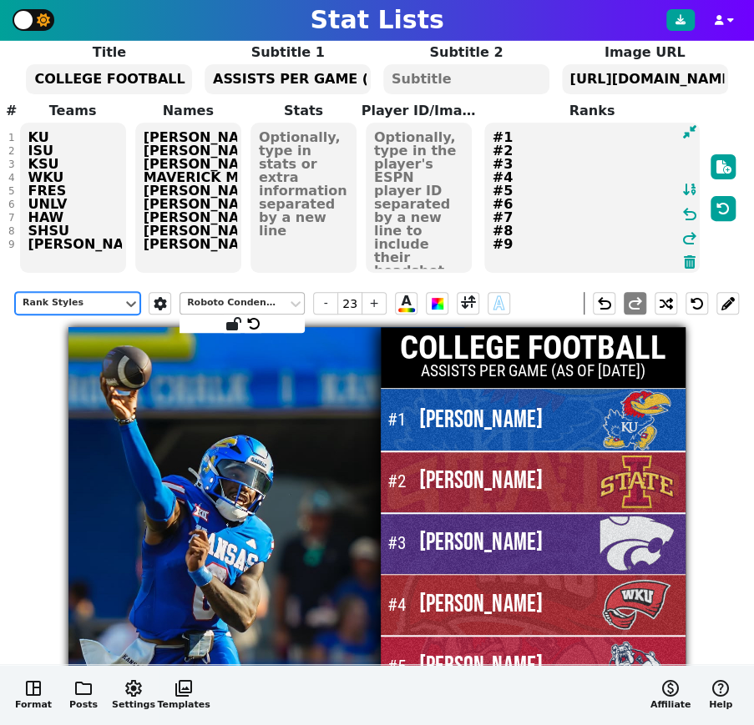
click at [208, 300] on div "Roboto Condensed" at bounding box center [233, 303] width 93 height 14
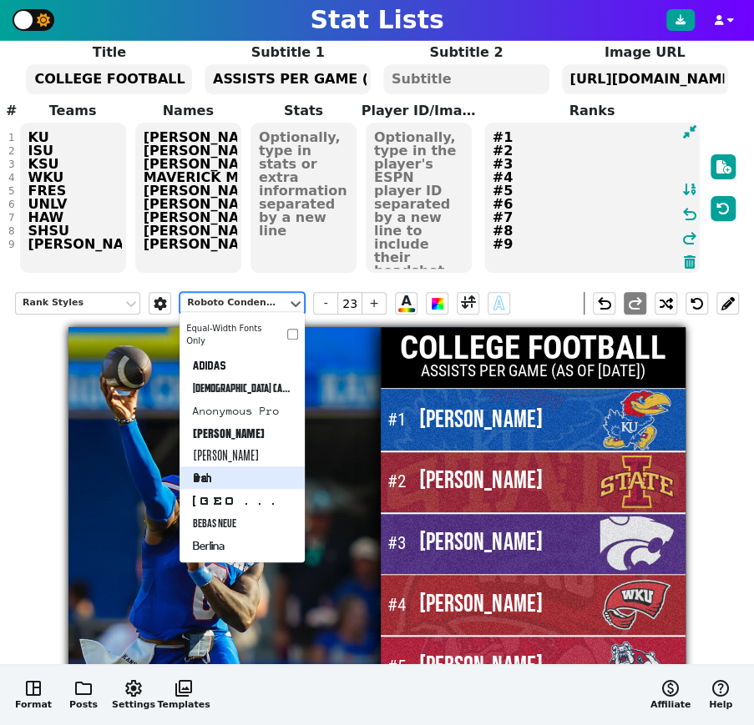
scroll to position [23, 0]
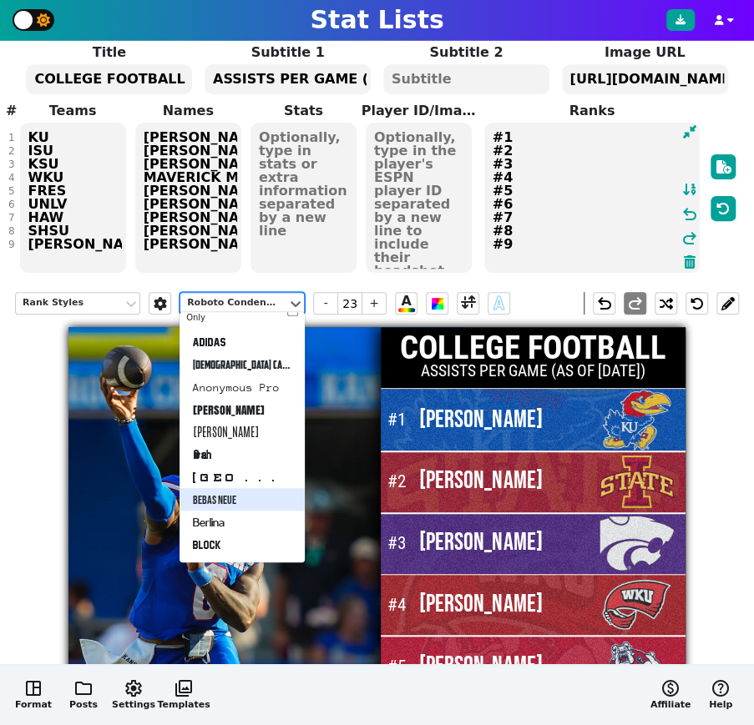
click at [223, 496] on div "Bebas Neue" at bounding box center [241, 499] width 125 height 23
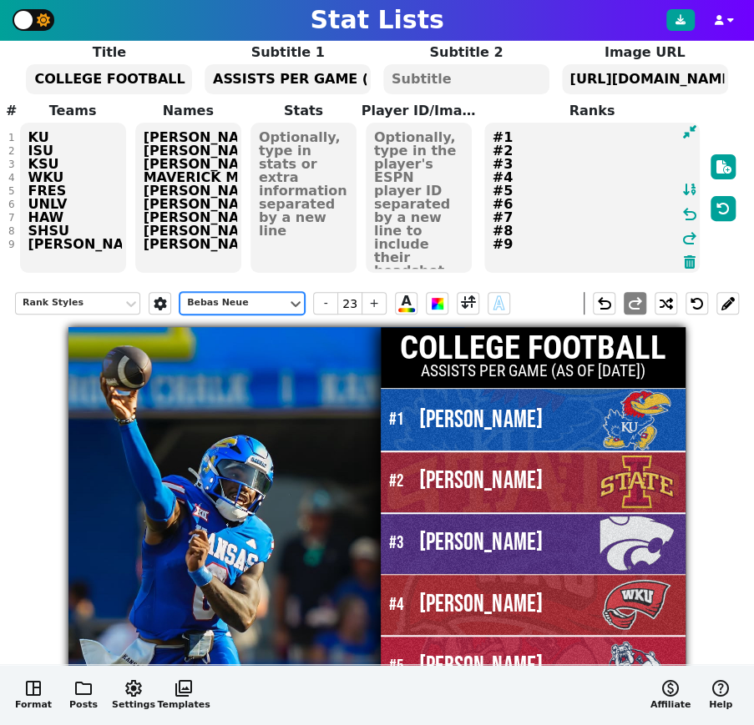
click at [711, 516] on div "Rank Styles option Bebas Neue, selected. Bebas Neue - 23 + A A undo redo COLLEG…" at bounding box center [376, 612] width 723 height 664
click at [293, 183] on textarea at bounding box center [303, 198] width 106 height 150
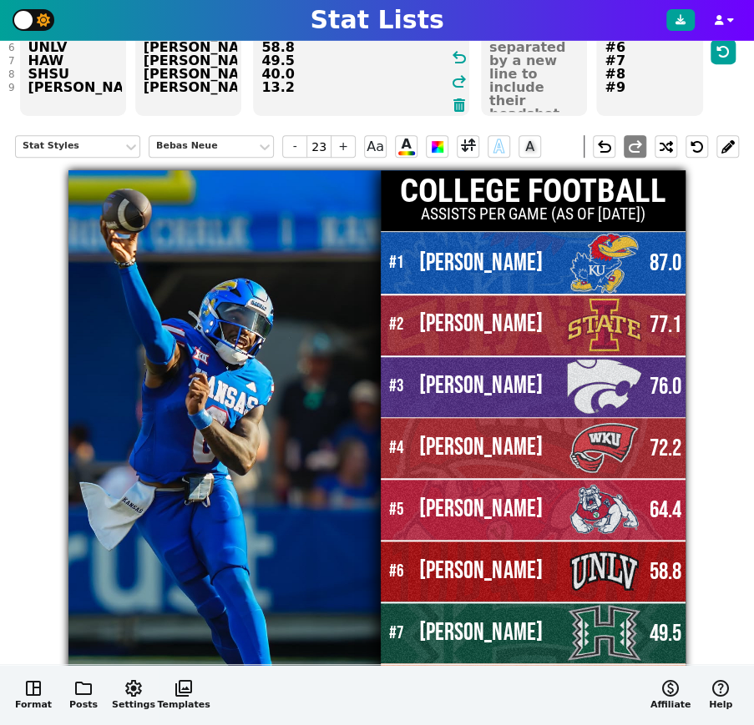
scroll to position [258, 0]
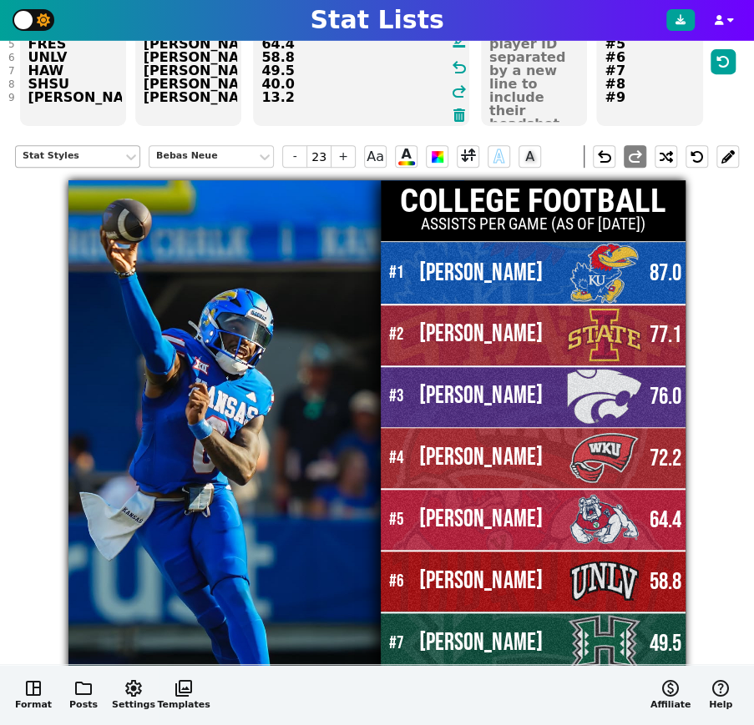
type textarea "87.0 77.1 76.0 72.2 64.4 58.8 49.5 40.0 13.2"
click at [73, 154] on div "Stat Styles" at bounding box center [69, 156] width 93 height 14
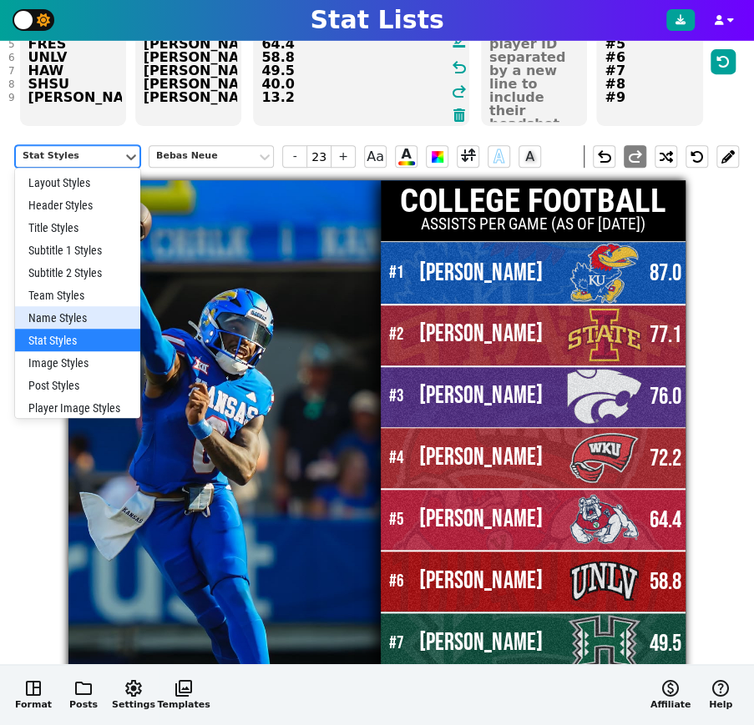
click at [56, 316] on div "Name Styles" at bounding box center [77, 317] width 125 height 23
type input "24"
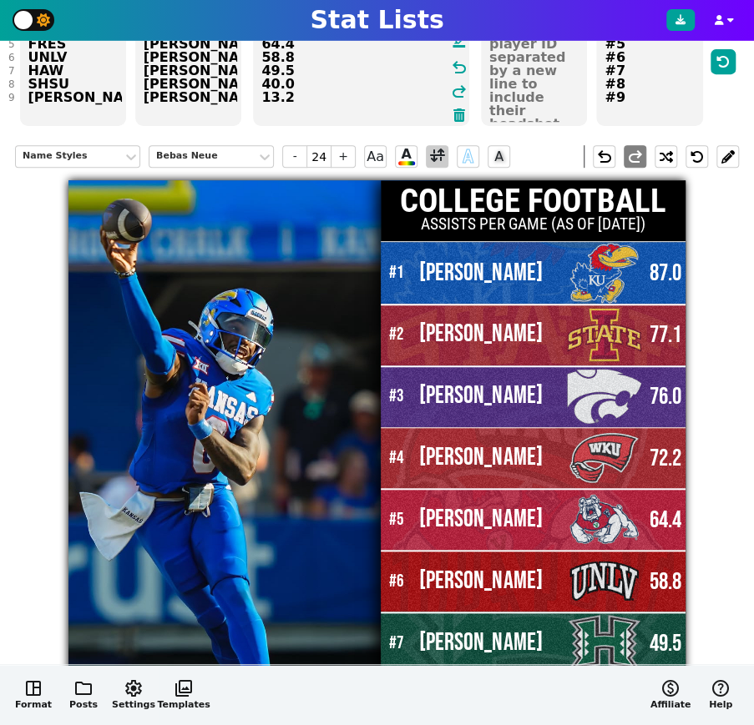
click at [438, 153] on span at bounding box center [437, 156] width 15 height 21
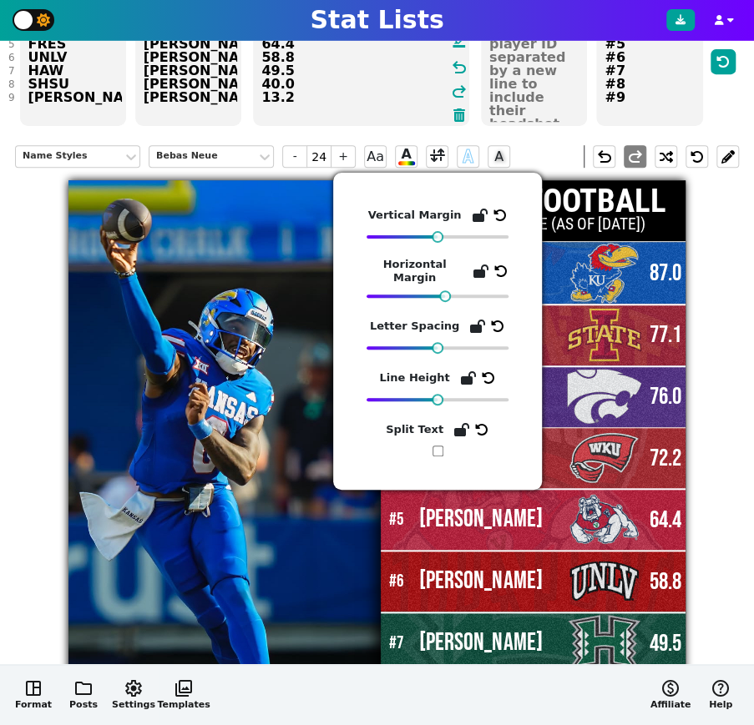
click at [436, 449] on input "checkbox" at bounding box center [437, 451] width 11 height 11
checkbox input "true"
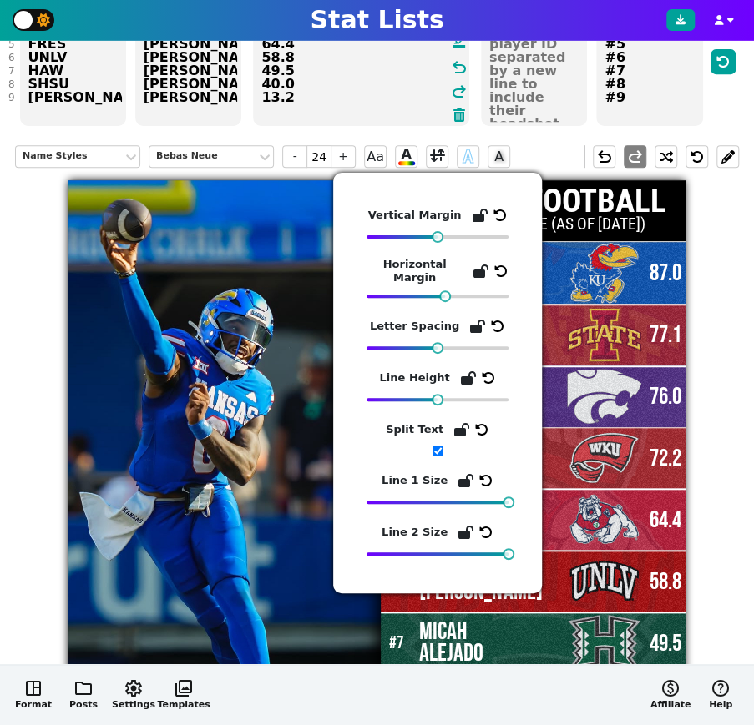
click at [724, 438] on div "Name Styles Bebas Neue - 24 + Aa A A A undo redo COLLEGE FOOTBALL ASSISTS PER G…" at bounding box center [376, 465] width 723 height 664
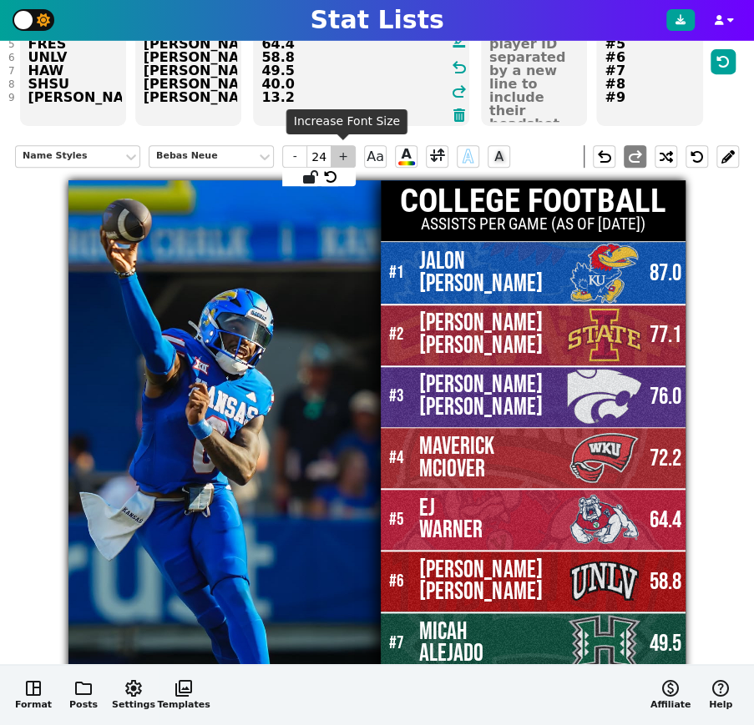
click at [345, 155] on span "+" at bounding box center [342, 156] width 25 height 23
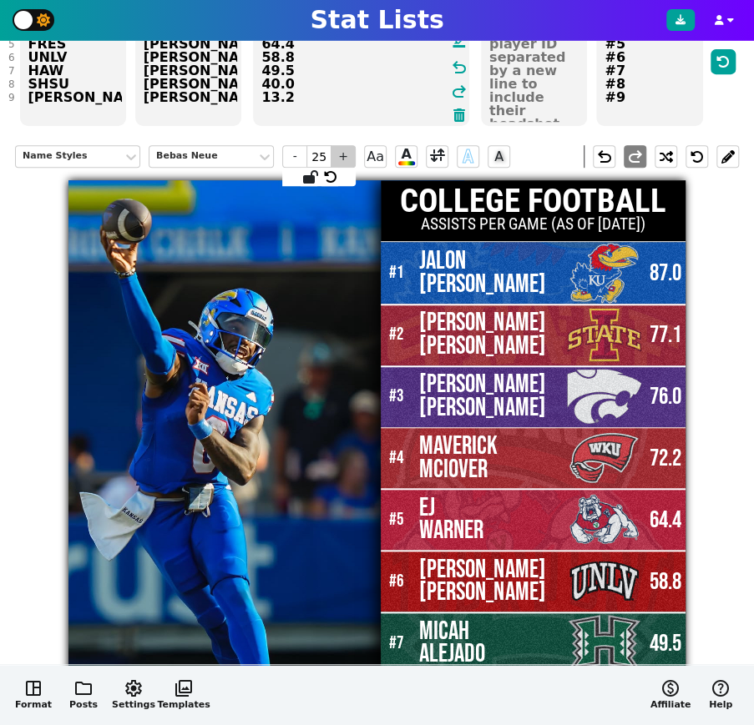
click at [345, 155] on span "+" at bounding box center [342, 156] width 25 height 23
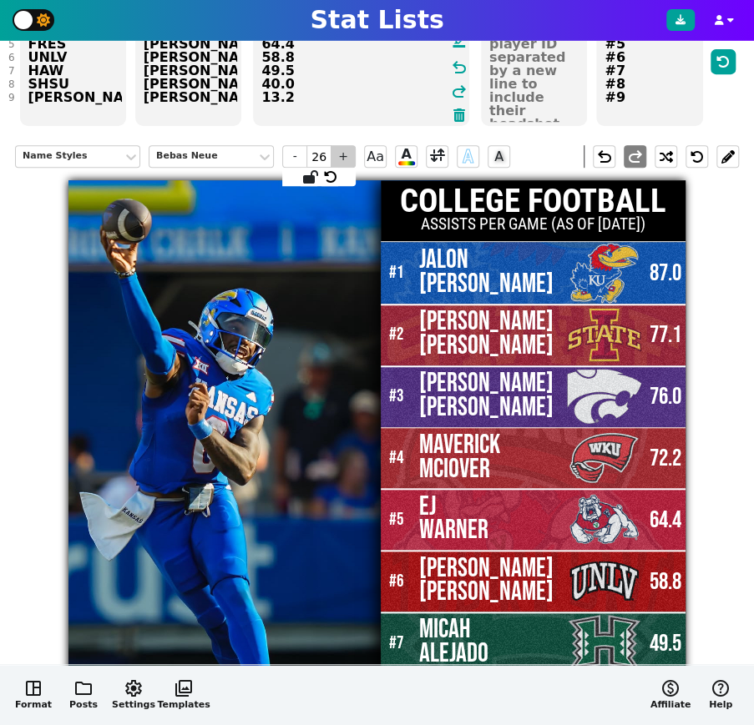
click at [345, 155] on span "+" at bounding box center [342, 156] width 25 height 23
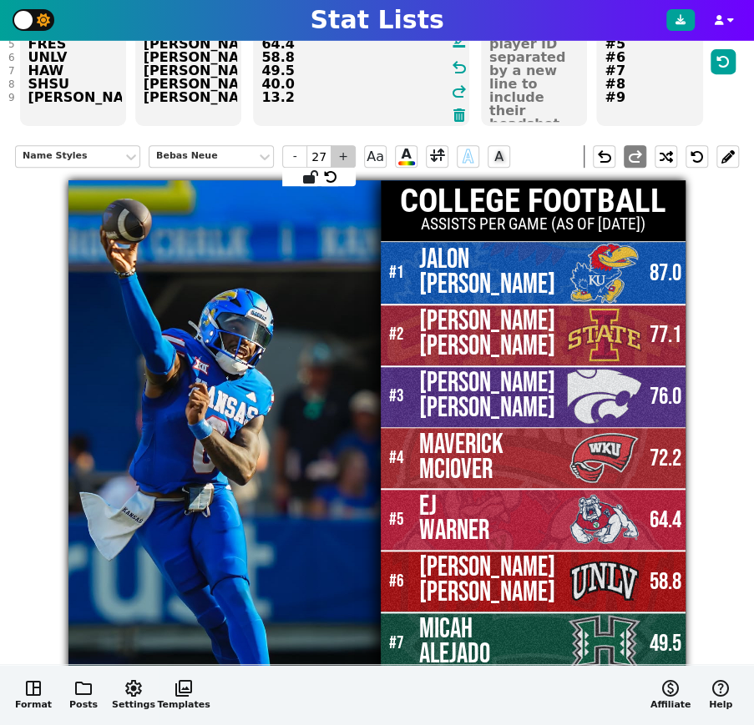
click at [345, 155] on span "+" at bounding box center [342, 156] width 25 height 23
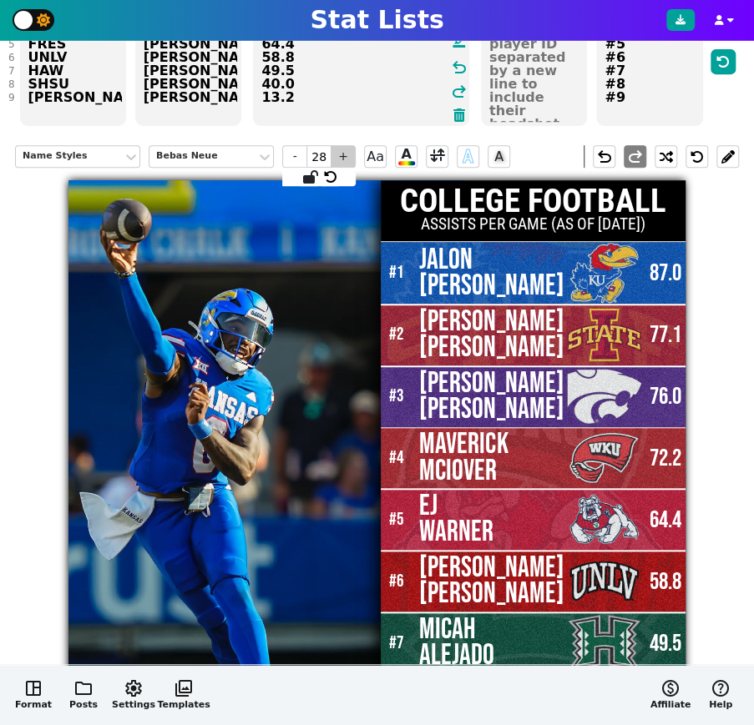
click at [345, 155] on span "+" at bounding box center [342, 156] width 25 height 23
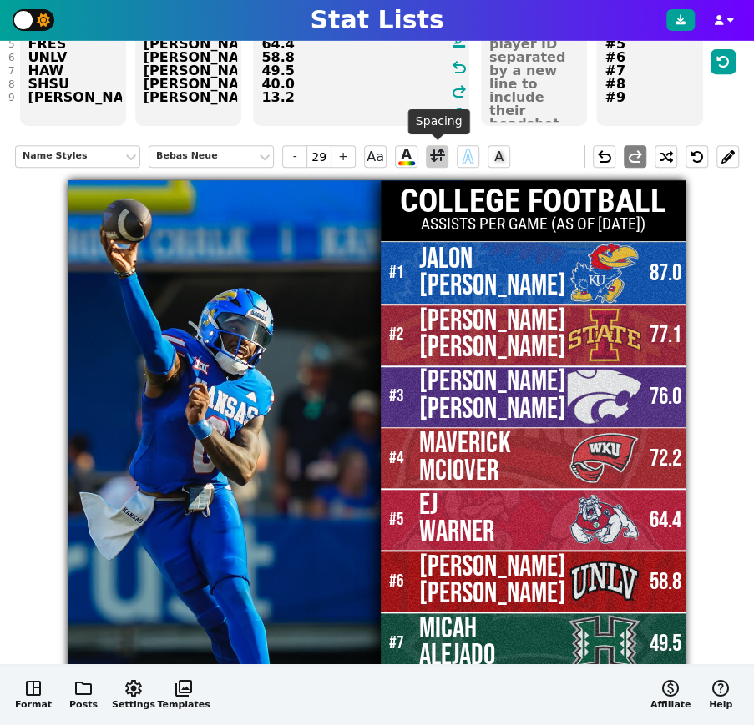
click at [438, 151] on span at bounding box center [437, 156] width 15 height 21
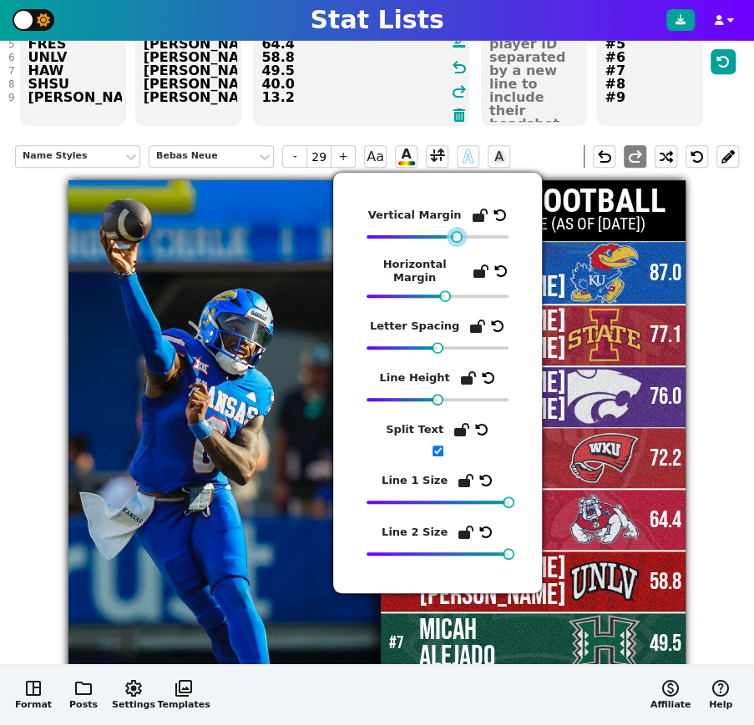
drag, startPoint x: 440, startPoint y: 242, endPoint x: 455, endPoint y: 244, distance: 15.2
click at [455, 245] on div "Vertical Margin Horizontal Margin Letter Spacing Line Height Split Text Line 1 …" at bounding box center [437, 383] width 142 height 354
click at [713, 462] on div "Name [PERSON_NAME] Neue - 29 + Aa A A A undo redo COLLEGE FOOTBALL ASSISTS PER …" at bounding box center [376, 465] width 723 height 664
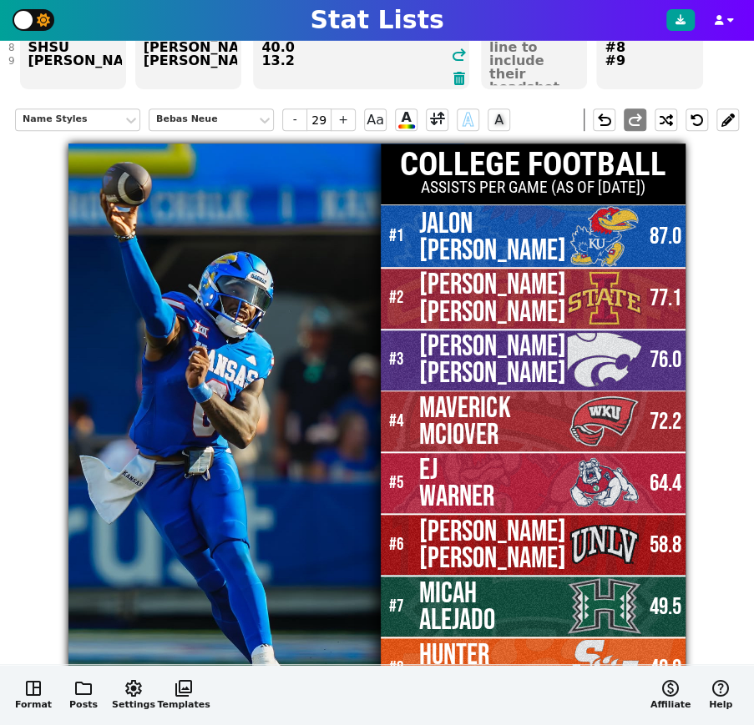
scroll to position [291, 0]
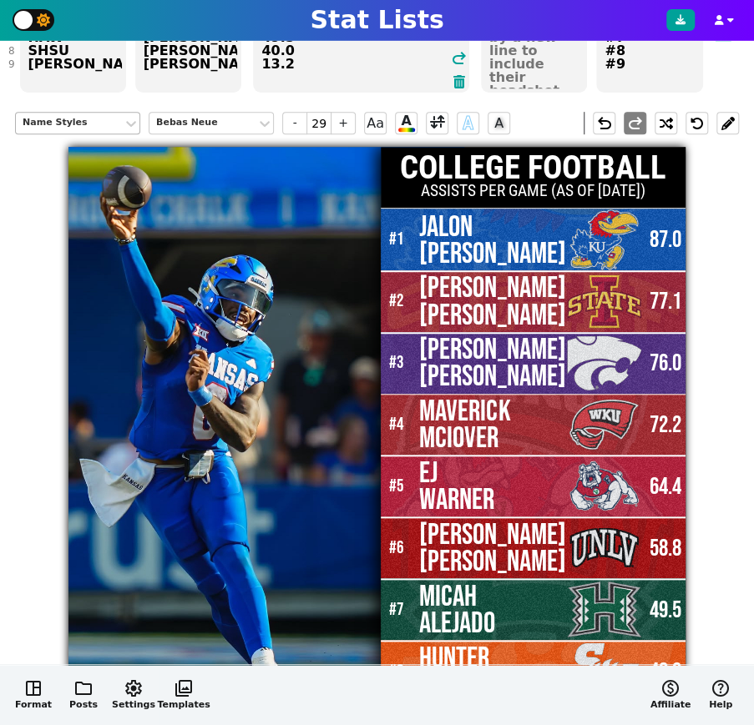
click at [41, 118] on div "Name Styles" at bounding box center [69, 123] width 93 height 14
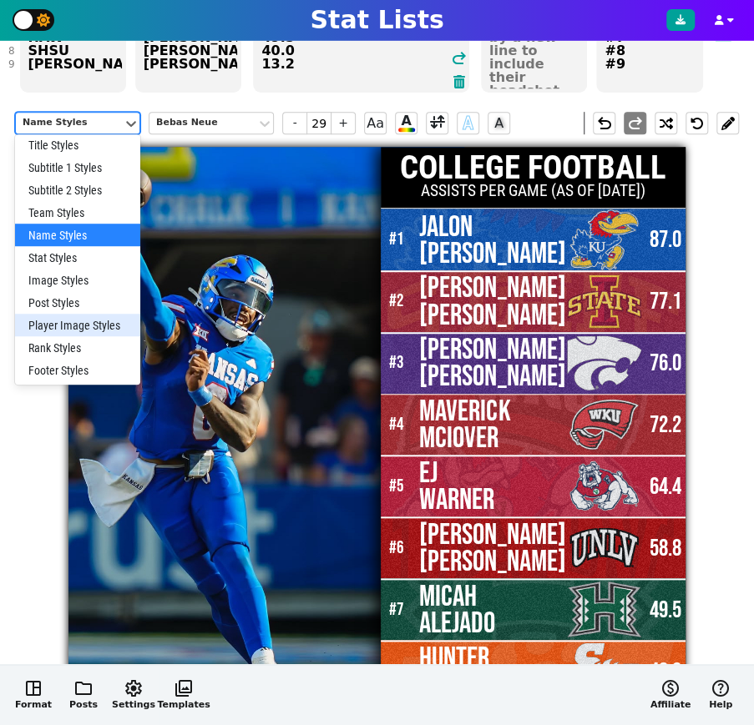
scroll to position [49, 0]
click at [60, 340] on div "Rank Styles" at bounding box center [77, 347] width 125 height 23
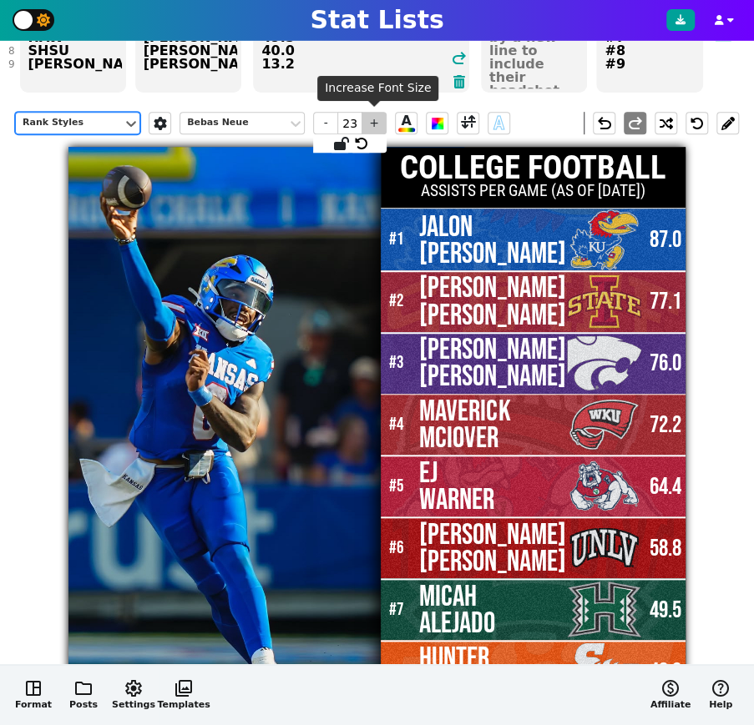
click at [372, 122] on span "+" at bounding box center [373, 123] width 25 height 23
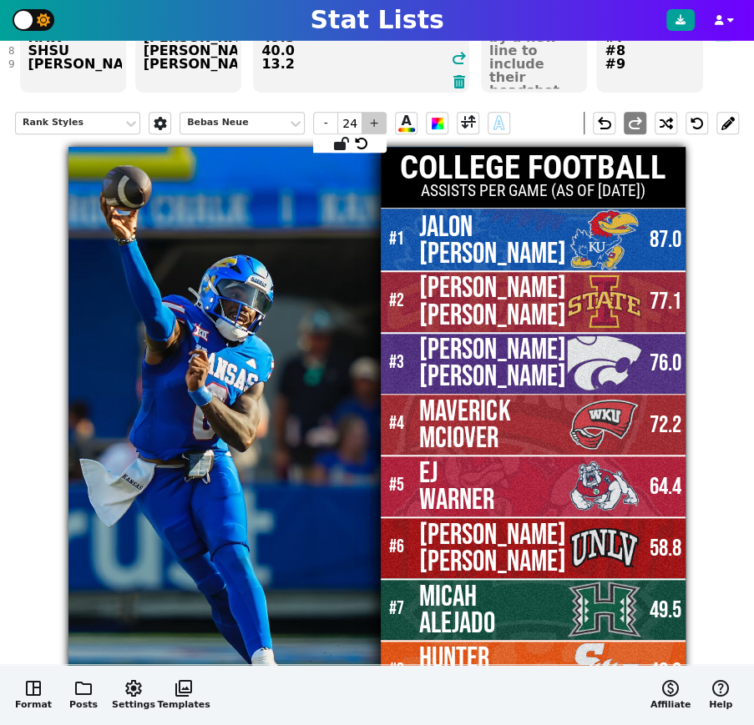
click at [372, 122] on span "+" at bounding box center [373, 123] width 25 height 23
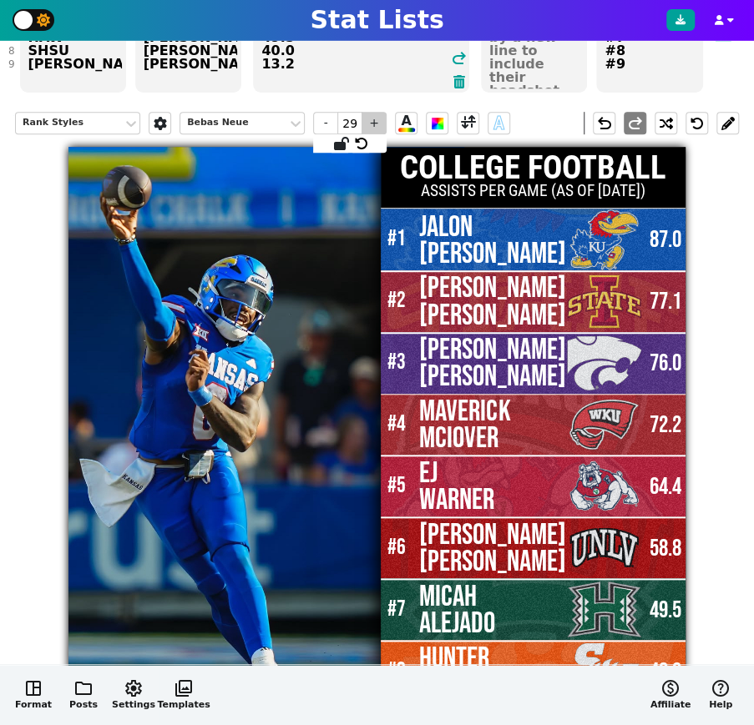
click at [372, 122] on span "+" at bounding box center [373, 123] width 25 height 23
click at [713, 499] on div "Rank Styles Bebas Neue - 33 + A A undo redo COLLEGE FOOTBALL ASSISTS PER GAME (…" at bounding box center [376, 431] width 723 height 664
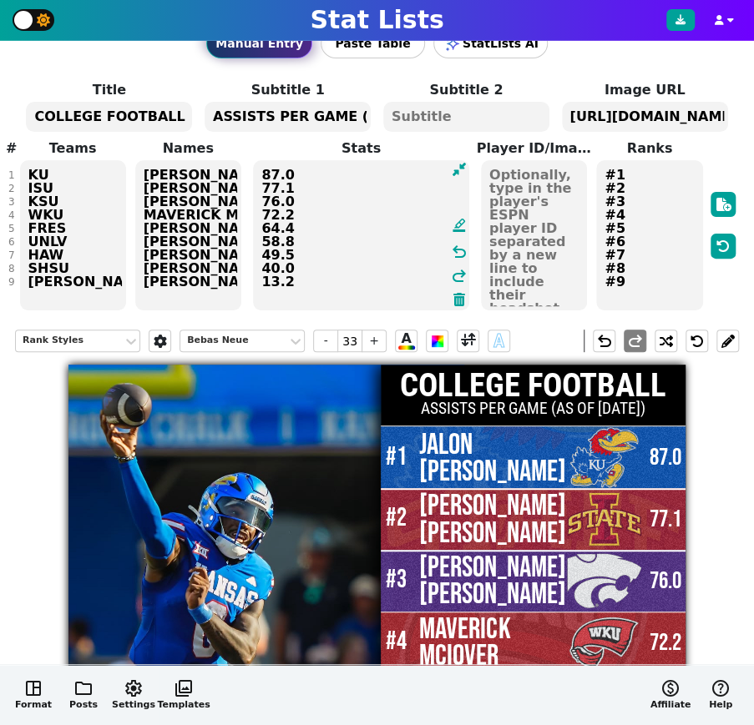
scroll to position [0, 0]
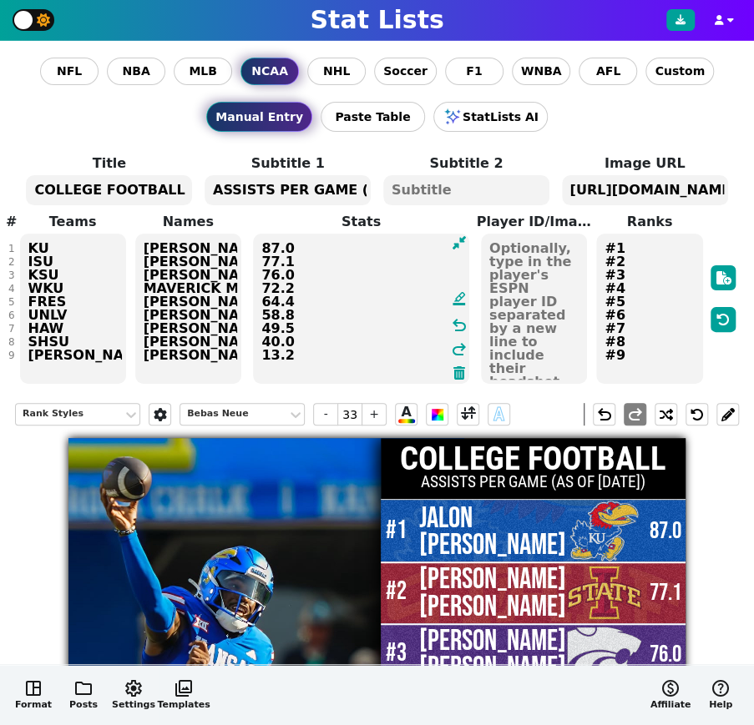
click at [289, 189] on textarea "ASSISTS PER GAME (AS OF [DATE])" at bounding box center [287, 190] width 166 height 30
type input "7"
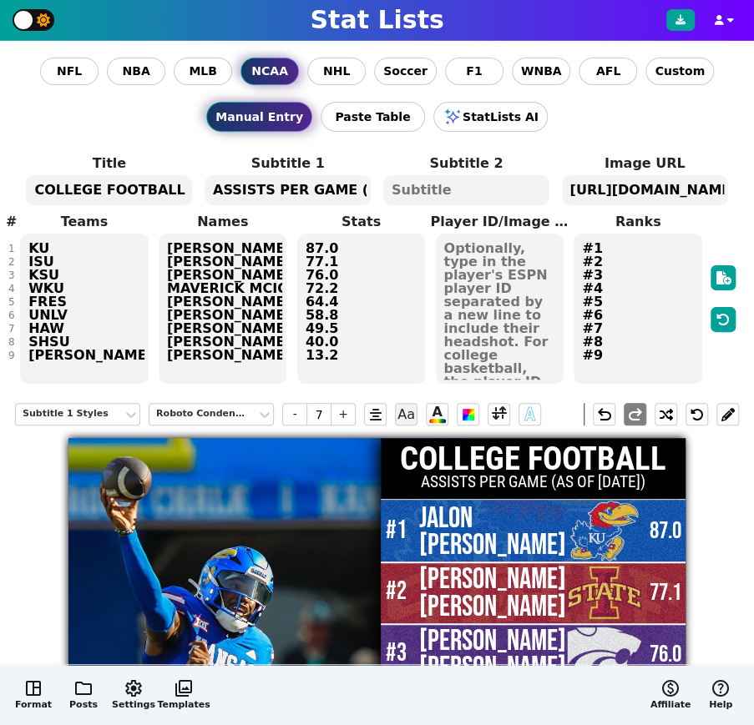
click at [289, 189] on textarea "ASSISTS PER GAME (AS OF [DATE])" at bounding box center [287, 190] width 166 height 30
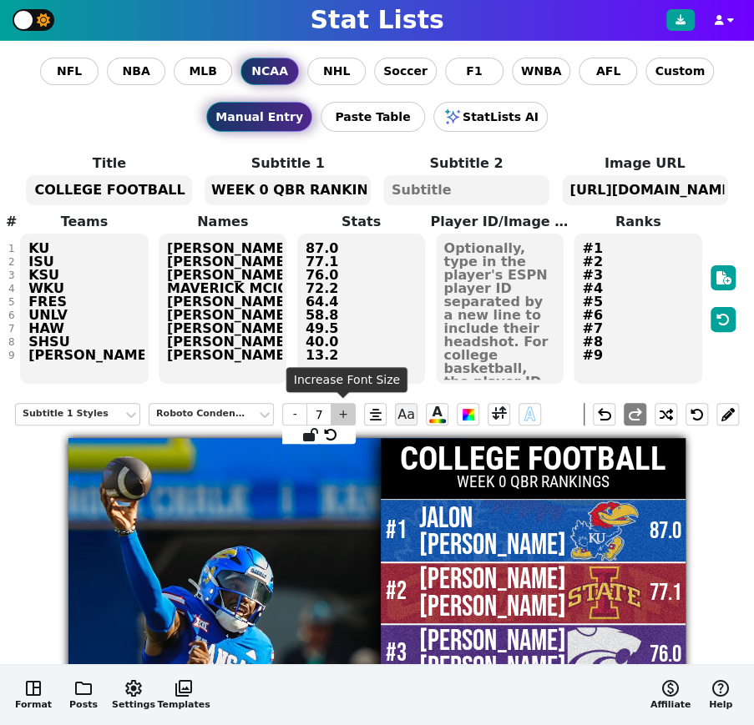
type textarea "WEEK 0 QBR RANKINGS"
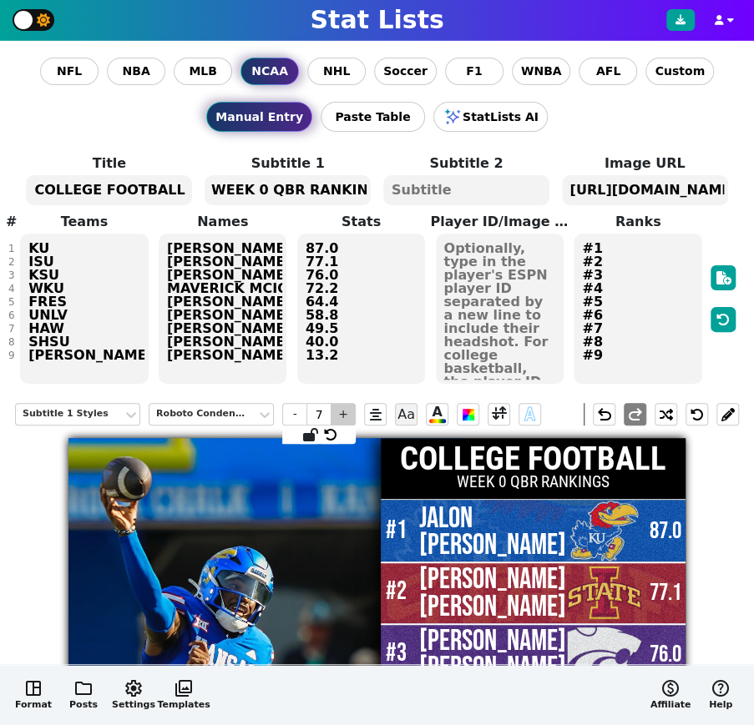
click at [344, 411] on span "+" at bounding box center [342, 414] width 25 height 23
type input "8"
click at [731, 496] on div "Subtitle 1 Styles Roboto Condensed - 8 + Aa A A undo redo COLLEGE FOOTBALL WEEK…" at bounding box center [376, 723] width 723 height 664
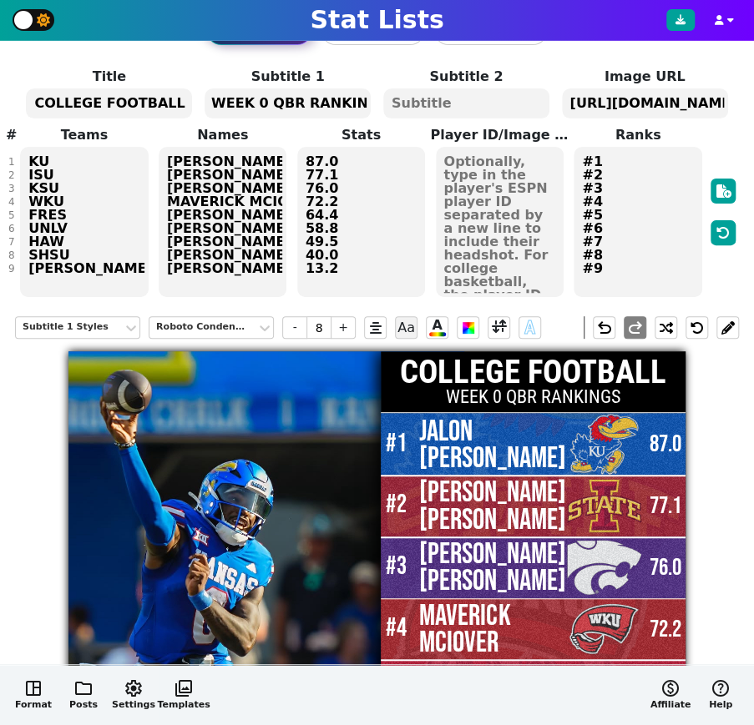
scroll to position [82, 0]
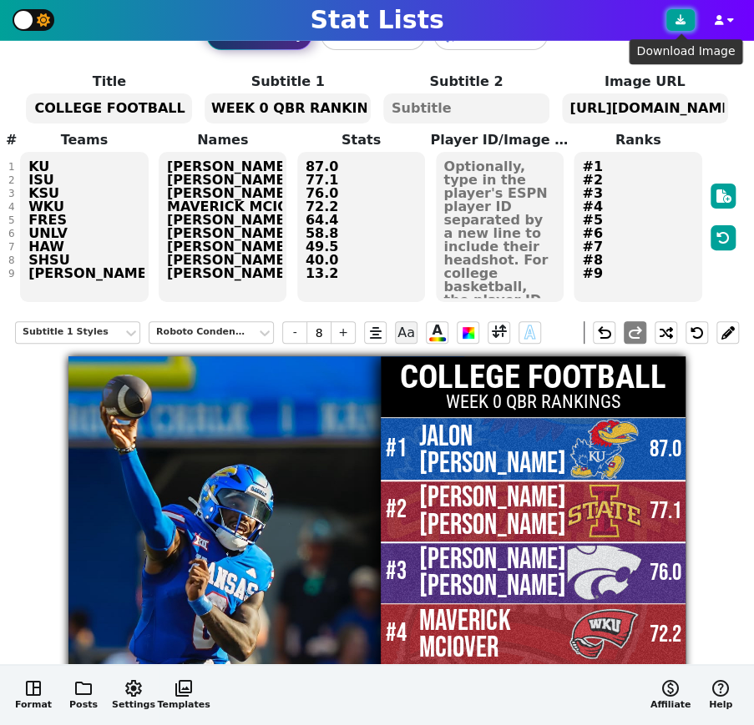
click at [672, 22] on button at bounding box center [680, 20] width 28 height 22
